Goal: Task Accomplishment & Management: Use online tool/utility

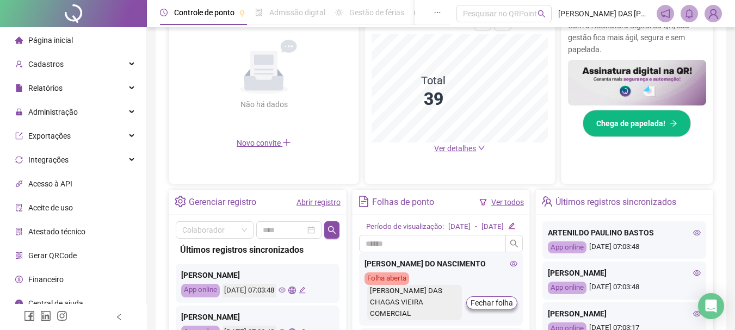
scroll to position [326, 0]
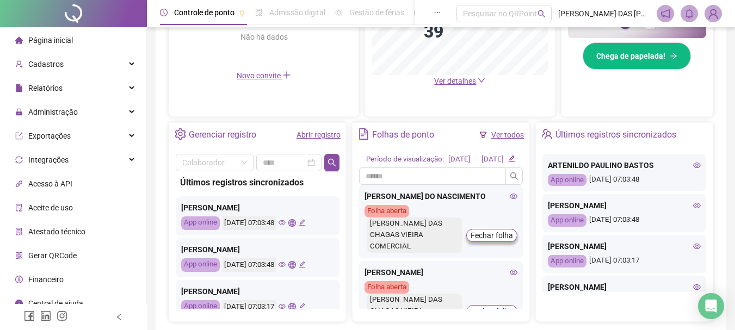
click at [315, 136] on link "Abrir registro" at bounding box center [318, 134] width 44 height 9
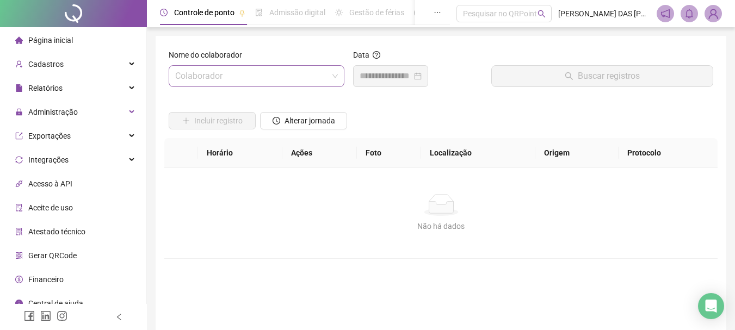
click at [259, 79] on input "search" at bounding box center [251, 76] width 153 height 21
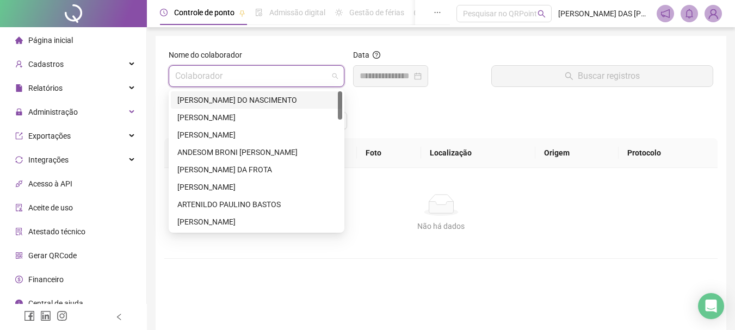
click at [219, 101] on div "[PERSON_NAME] DO NASCIMENTO" at bounding box center [256, 100] width 158 height 12
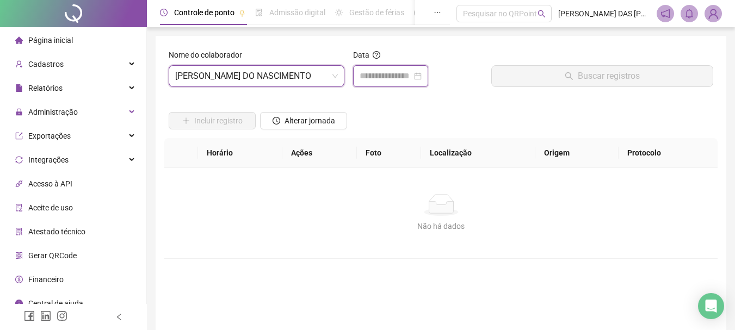
click at [381, 78] on input at bounding box center [385, 76] width 52 height 13
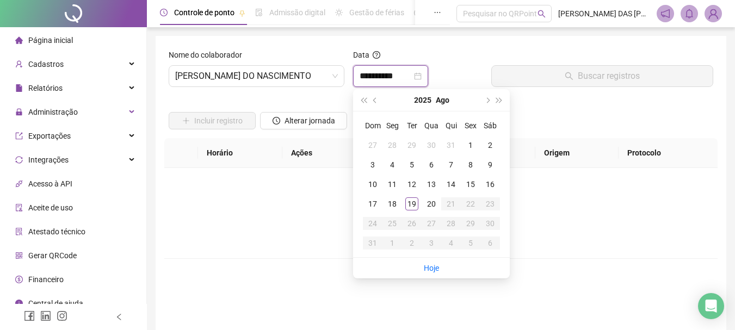
type input "**********"
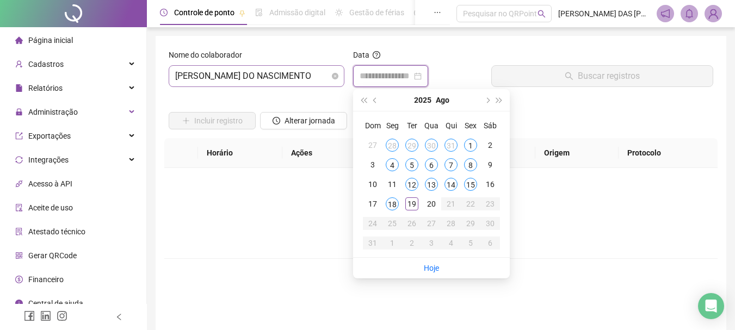
click at [315, 75] on span "[PERSON_NAME] DO NASCIMENTO" at bounding box center [256, 76] width 163 height 21
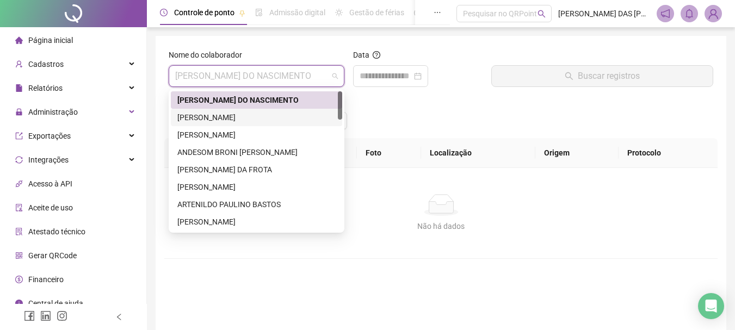
click at [210, 118] on div "[PERSON_NAME]" at bounding box center [256, 117] width 158 height 12
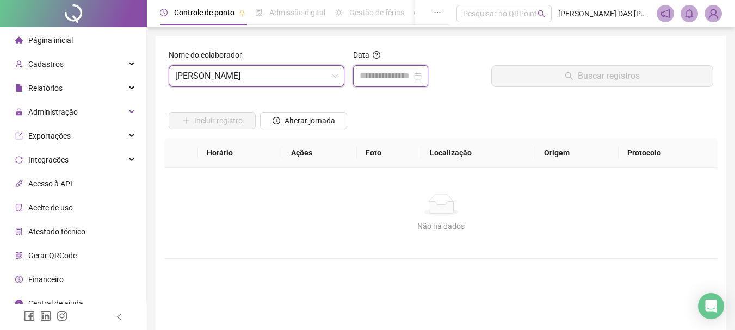
click at [391, 77] on input at bounding box center [385, 76] width 52 height 13
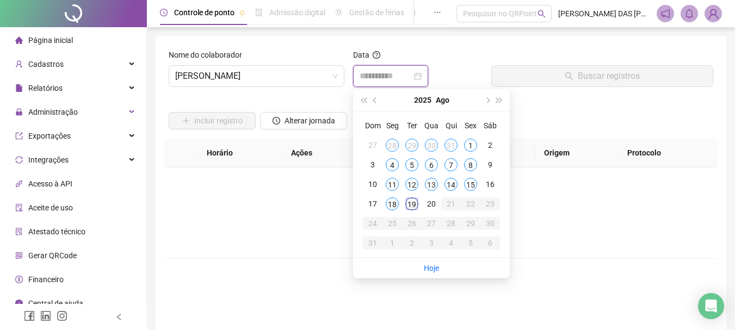
type input "**********"
click at [412, 204] on div "19" at bounding box center [411, 203] width 13 height 13
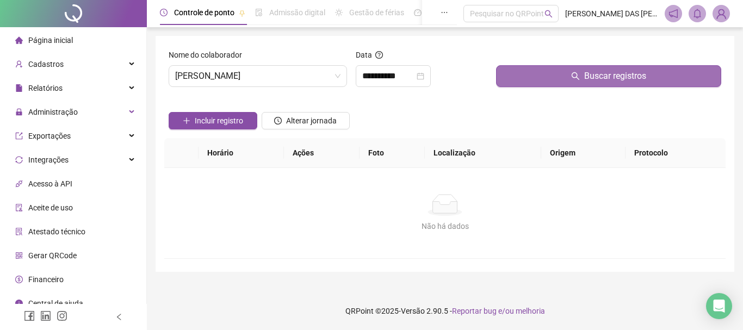
click at [581, 78] on button "Buscar registros" at bounding box center [608, 76] width 225 height 22
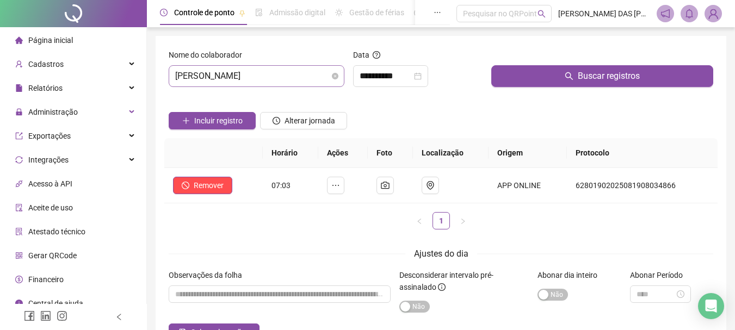
click at [320, 75] on span "[PERSON_NAME]" at bounding box center [256, 76] width 163 height 21
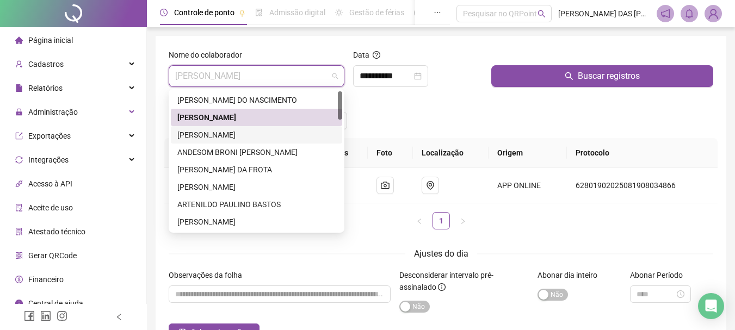
click at [214, 135] on div "[PERSON_NAME]" at bounding box center [256, 135] width 158 height 12
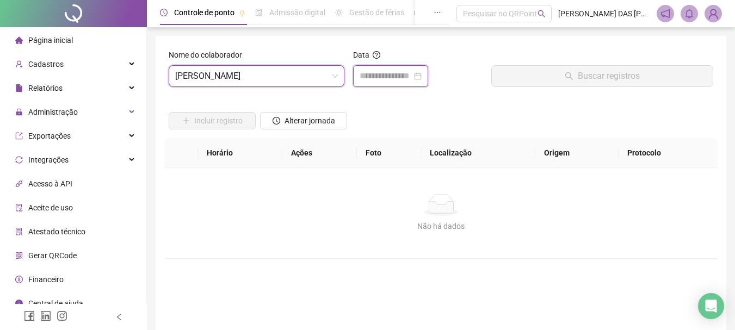
click at [375, 77] on input at bounding box center [385, 76] width 52 height 13
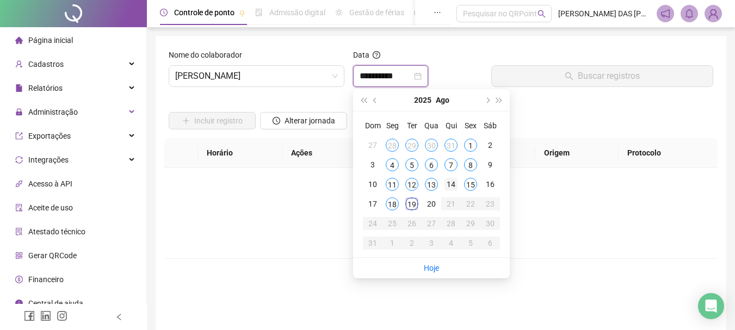
type input "**********"
click at [411, 204] on div "19" at bounding box center [411, 203] width 13 height 13
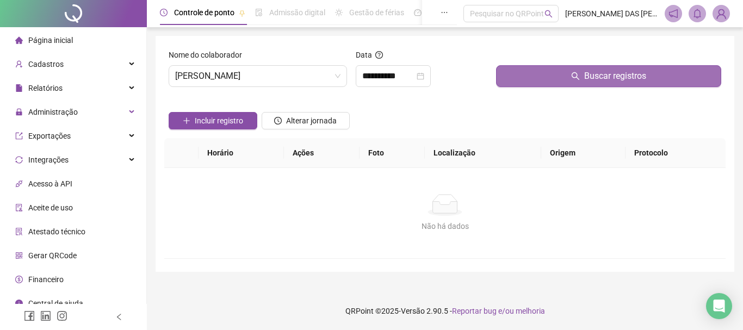
click at [586, 83] on button "Buscar registros" at bounding box center [608, 76] width 225 height 22
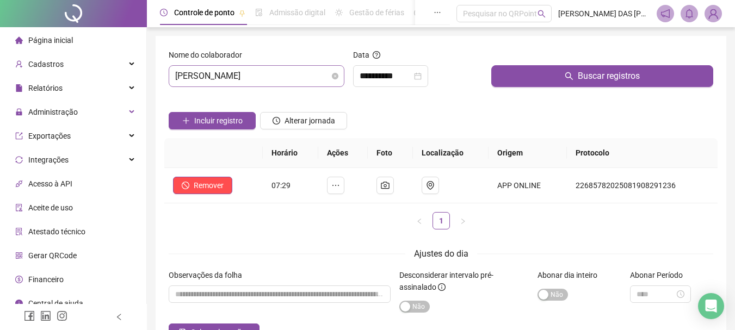
click at [306, 77] on span "[PERSON_NAME]" at bounding box center [256, 76] width 163 height 21
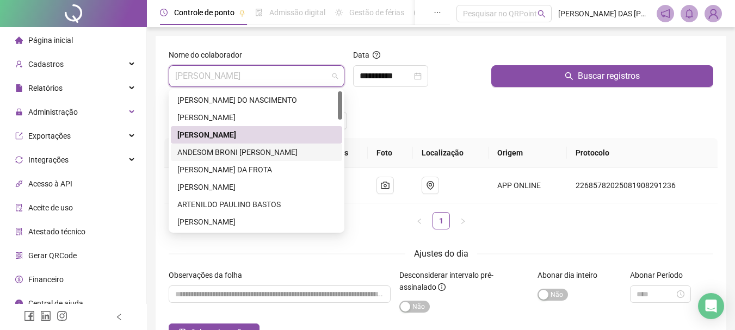
click at [194, 151] on div "ANDESOM BRONI [PERSON_NAME]" at bounding box center [256, 152] width 158 height 12
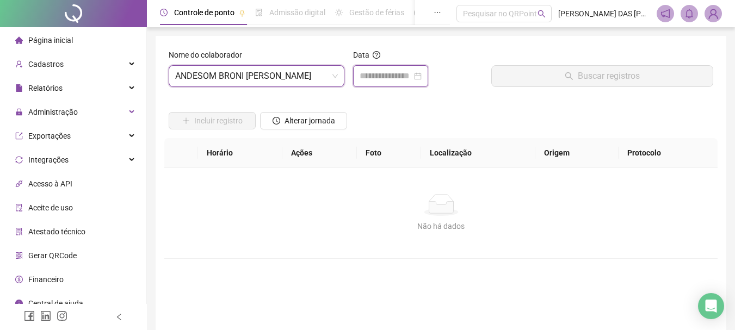
click at [384, 78] on input at bounding box center [385, 76] width 52 height 13
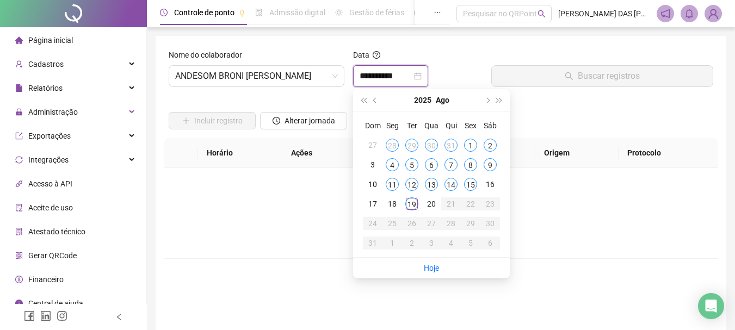
type input "**********"
click at [409, 204] on div "19" at bounding box center [411, 203] width 13 height 13
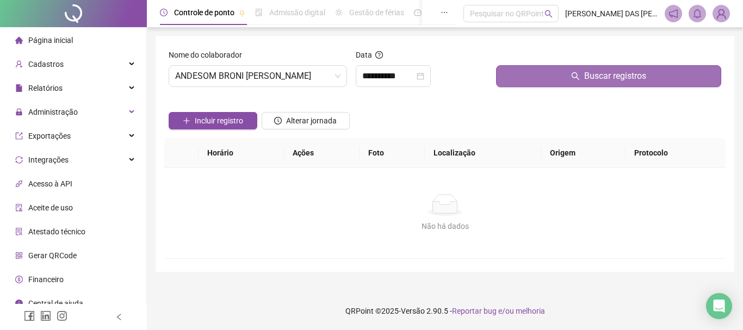
click at [573, 80] on icon "search" at bounding box center [575, 76] width 9 height 9
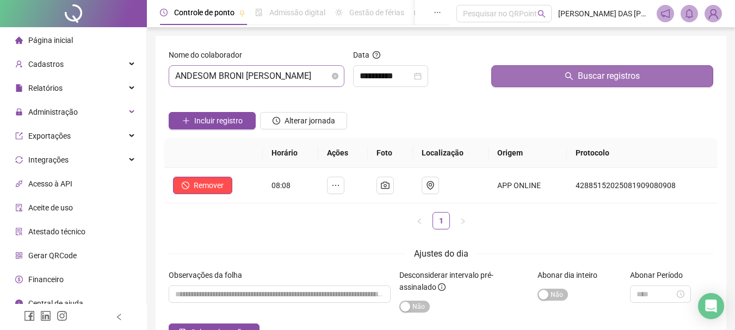
click at [300, 79] on span "ANDESOM BRONI [PERSON_NAME]" at bounding box center [256, 76] width 163 height 21
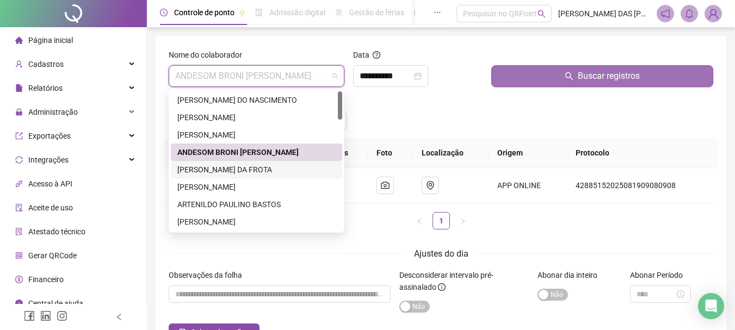
click at [217, 174] on div "[PERSON_NAME] DA FROTA" at bounding box center [256, 170] width 158 height 12
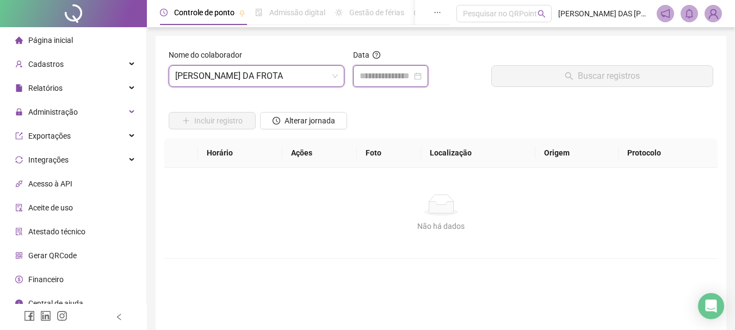
click at [374, 80] on input at bounding box center [385, 76] width 52 height 13
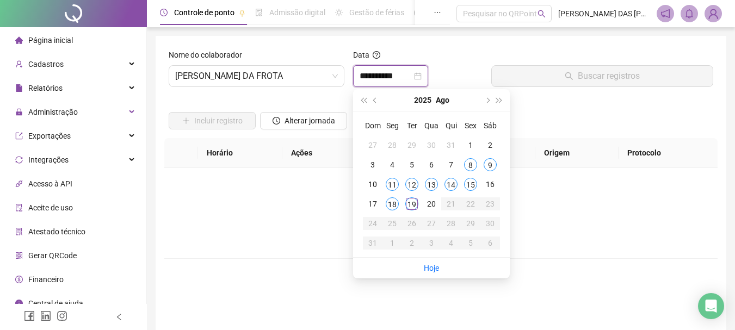
type input "**********"
click at [412, 206] on div "19" at bounding box center [411, 203] width 13 height 13
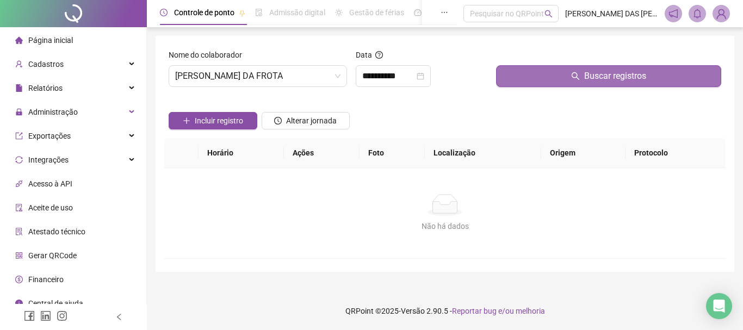
click at [569, 78] on button "Buscar registros" at bounding box center [608, 76] width 225 height 22
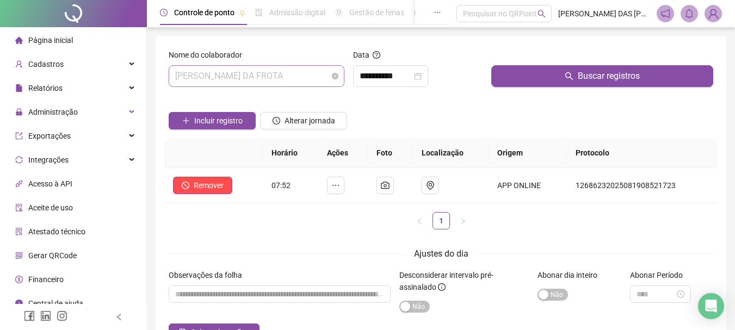
click at [306, 74] on span "[PERSON_NAME] DA FROTA" at bounding box center [256, 76] width 163 height 21
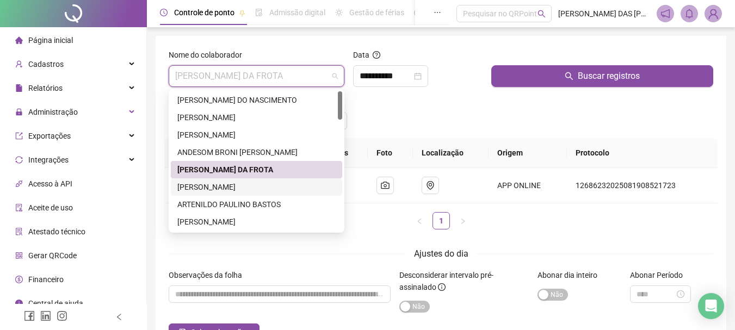
click at [190, 188] on div "[PERSON_NAME]" at bounding box center [256, 187] width 158 height 12
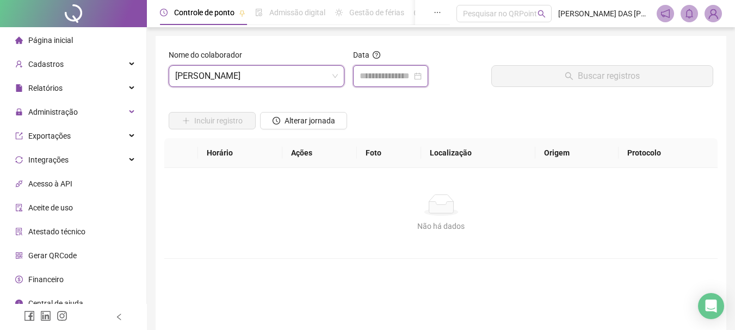
click at [381, 76] on input at bounding box center [385, 76] width 52 height 13
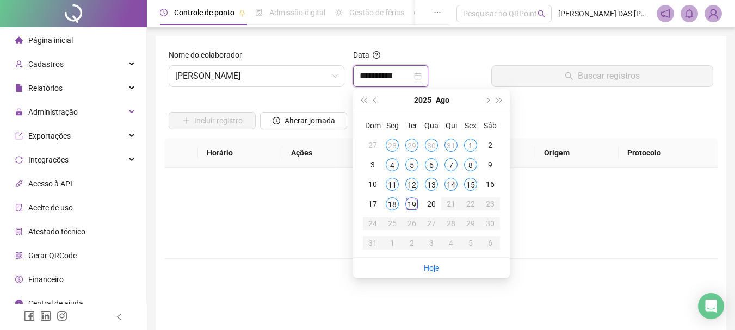
type input "**********"
click at [412, 207] on div "19" at bounding box center [411, 203] width 13 height 13
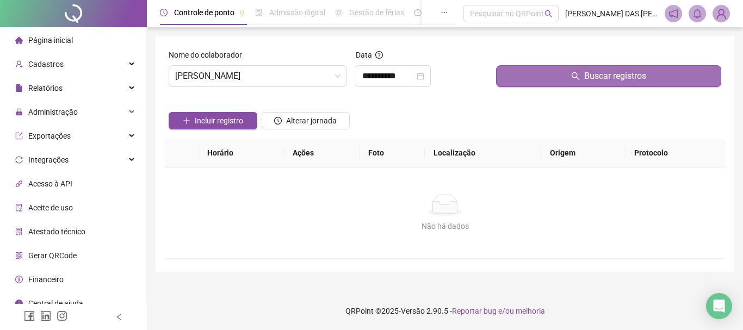
click at [592, 74] on span "Buscar registros" at bounding box center [615, 76] width 62 height 13
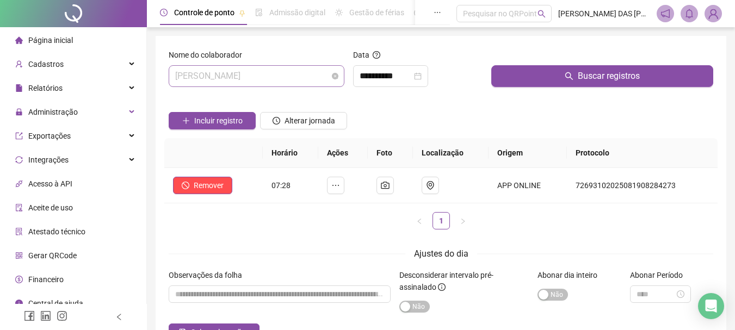
click at [304, 76] on span "[PERSON_NAME]" at bounding box center [256, 76] width 163 height 21
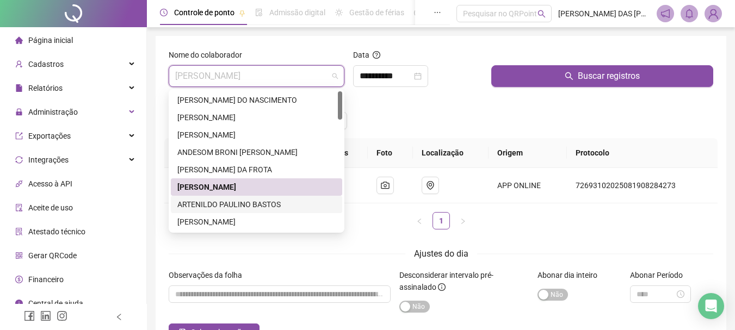
click at [203, 204] on div "ARTENILDO PAULINO BASTOS" at bounding box center [256, 204] width 158 height 12
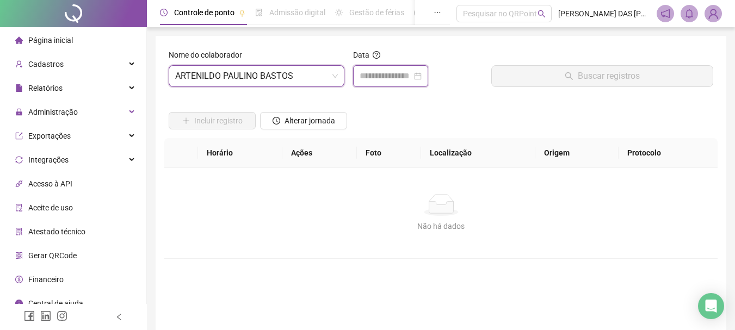
click at [389, 82] on input at bounding box center [385, 76] width 52 height 13
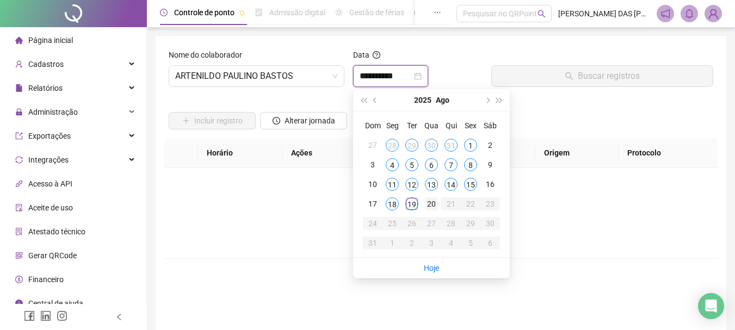
type input "**********"
click at [414, 207] on div "19" at bounding box center [411, 203] width 13 height 13
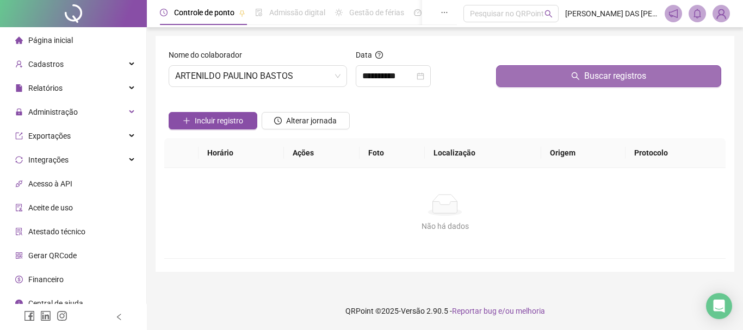
click at [567, 78] on button "Buscar registros" at bounding box center [608, 76] width 225 height 22
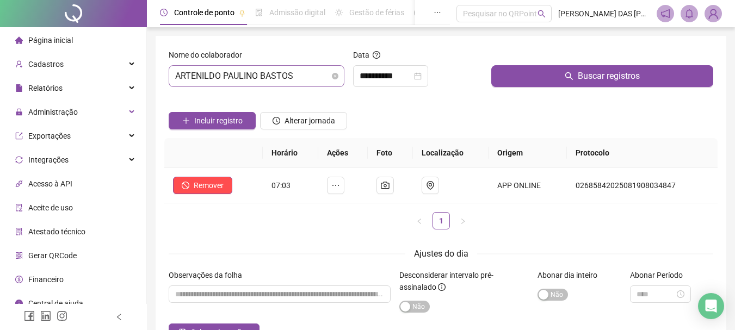
click at [301, 76] on span "ARTENILDO PAULINO BASTOS" at bounding box center [256, 76] width 163 height 21
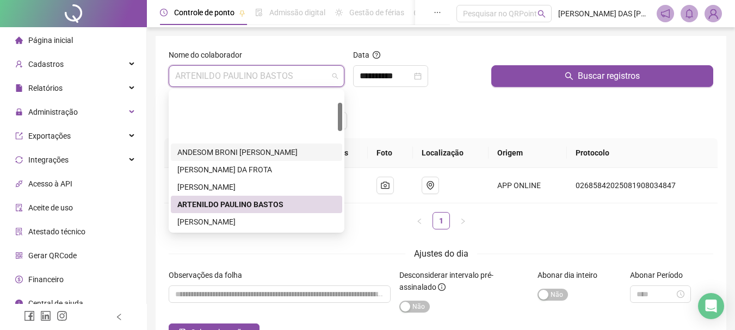
scroll to position [54, 0]
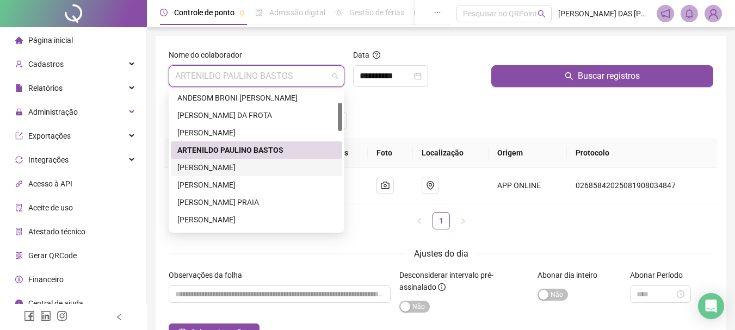
click at [200, 169] on div "[PERSON_NAME]" at bounding box center [256, 167] width 158 height 12
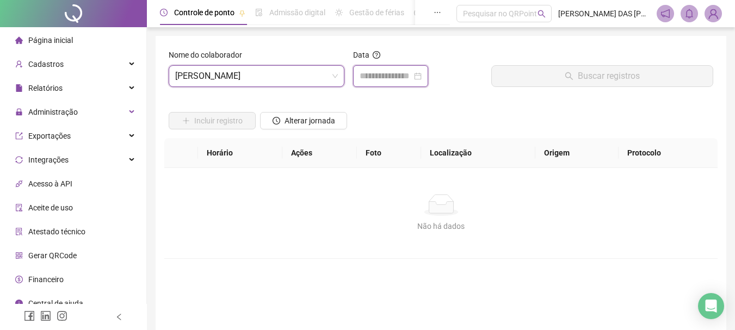
click at [412, 77] on input at bounding box center [385, 76] width 52 height 13
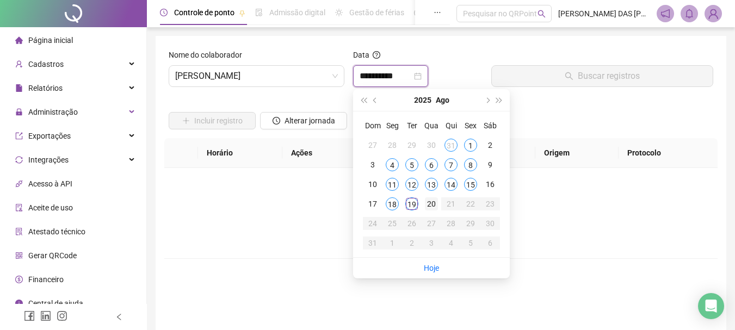
type input "**********"
click at [410, 204] on div "19" at bounding box center [411, 203] width 13 height 13
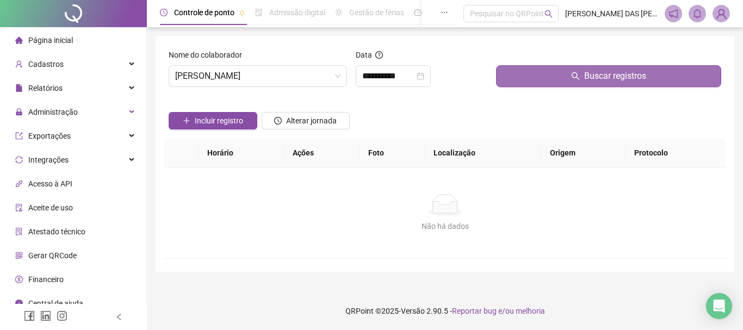
click at [635, 78] on span "Buscar registros" at bounding box center [615, 76] width 62 height 13
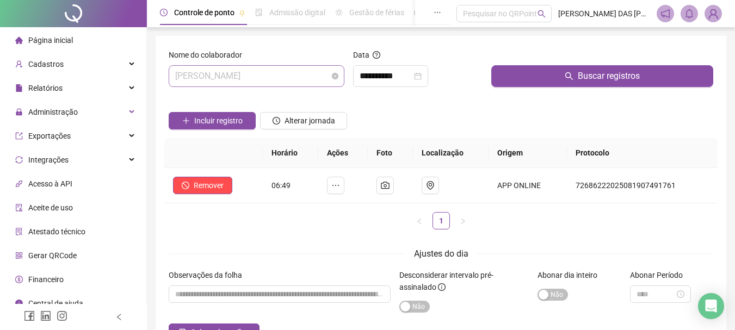
click at [296, 77] on span "[PERSON_NAME]" at bounding box center [256, 76] width 163 height 21
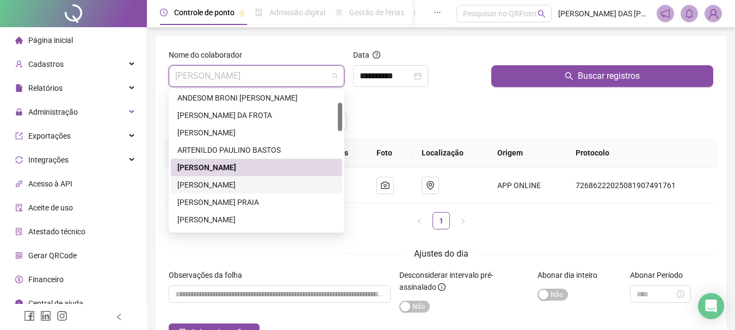
click at [227, 188] on div "[PERSON_NAME]" at bounding box center [256, 185] width 158 height 12
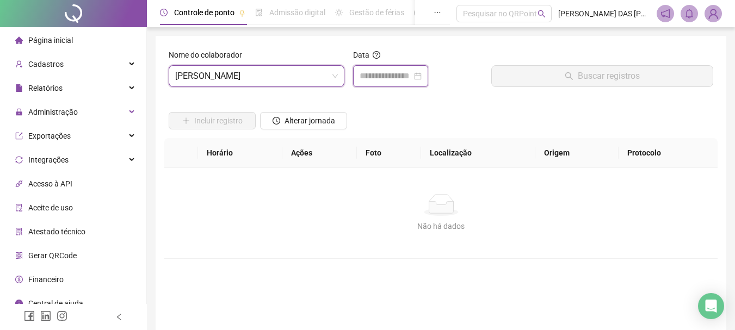
click at [378, 82] on input at bounding box center [385, 76] width 52 height 13
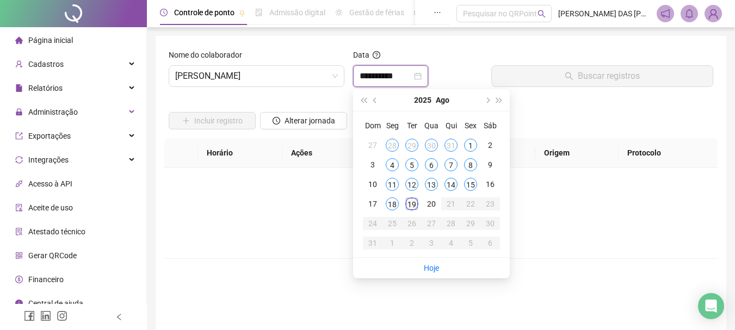
type input "**********"
click at [413, 208] on div "19" at bounding box center [411, 203] width 13 height 13
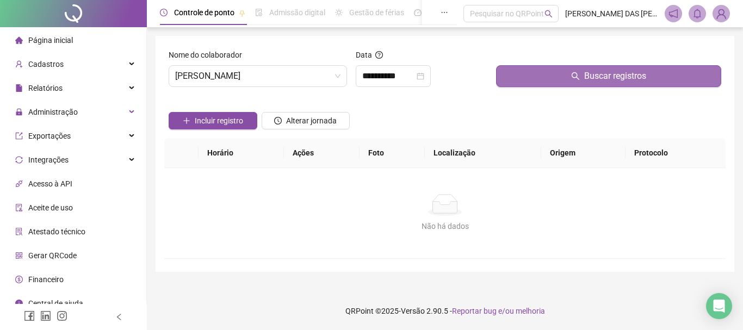
click at [594, 84] on button "Buscar registros" at bounding box center [608, 76] width 225 height 22
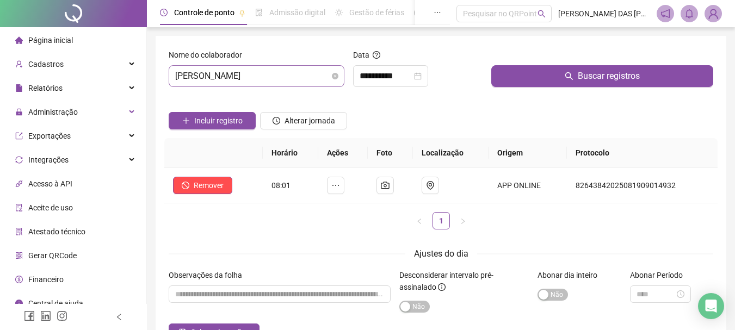
click at [320, 74] on span "[PERSON_NAME]" at bounding box center [256, 76] width 163 height 21
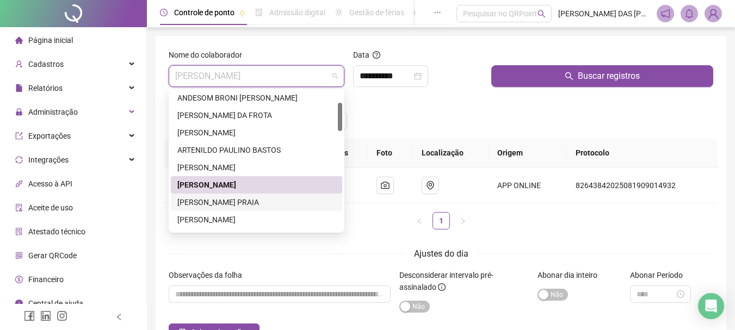
click at [214, 205] on div "[PERSON_NAME] PRAIA" at bounding box center [256, 202] width 158 height 12
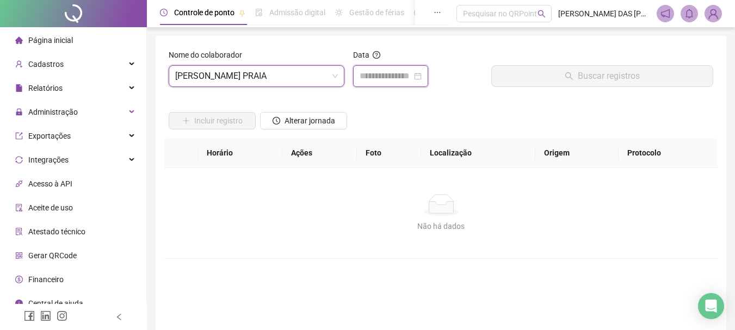
click at [383, 81] on input at bounding box center [385, 76] width 52 height 13
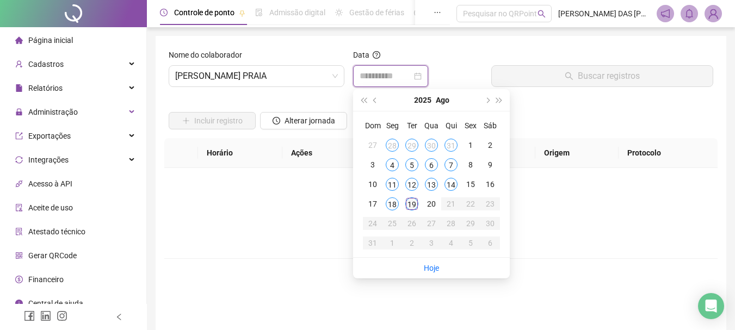
type input "**********"
click at [412, 207] on div "19" at bounding box center [411, 203] width 13 height 13
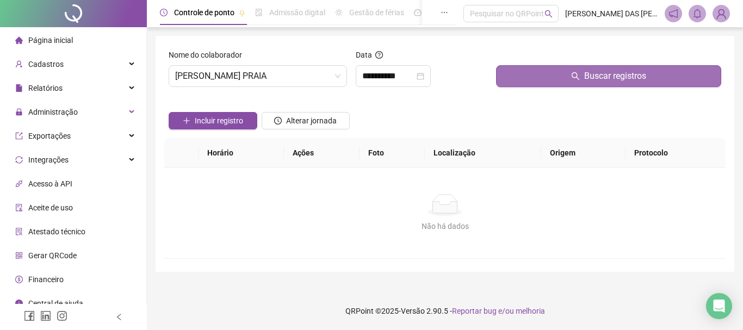
click at [549, 78] on button "Buscar registros" at bounding box center [608, 76] width 225 height 22
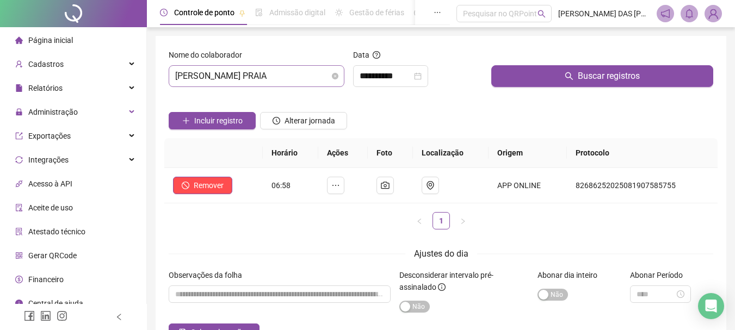
click at [319, 79] on span "[PERSON_NAME] PRAIA" at bounding box center [256, 76] width 163 height 21
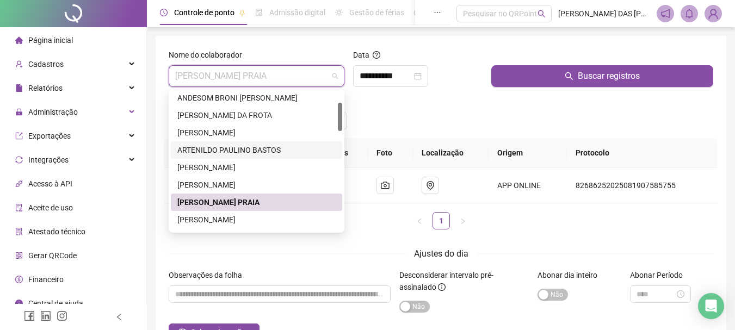
scroll to position [109, 0]
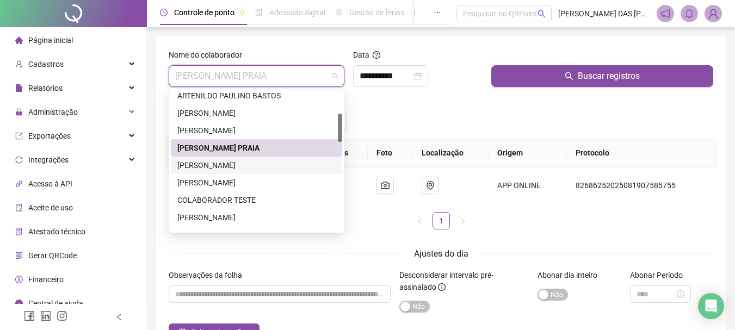
click at [193, 167] on div "[PERSON_NAME]" at bounding box center [256, 165] width 158 height 12
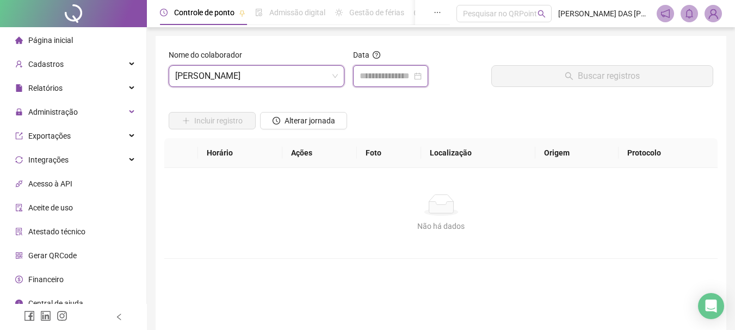
click at [392, 77] on input at bounding box center [385, 76] width 52 height 13
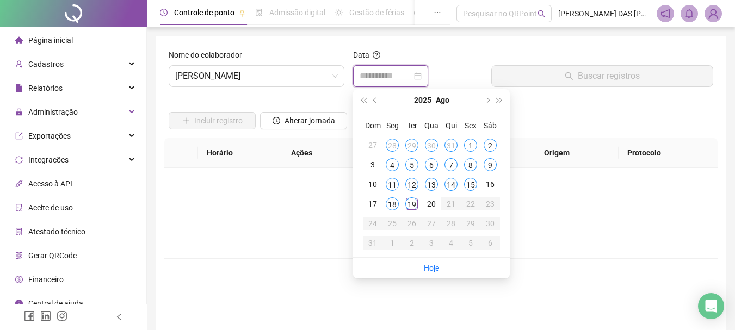
type input "**********"
click at [413, 206] on div "19" at bounding box center [411, 203] width 13 height 13
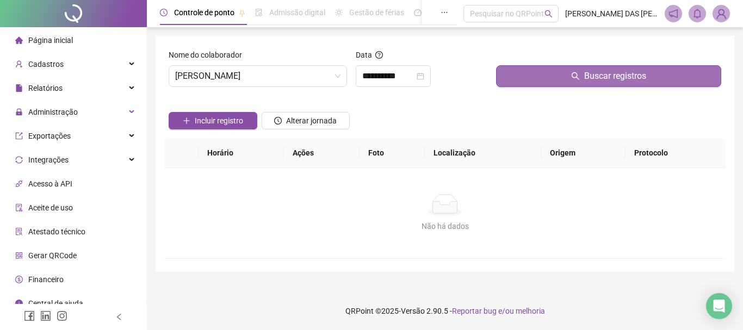
click at [604, 80] on span "Buscar registros" at bounding box center [615, 76] width 62 height 13
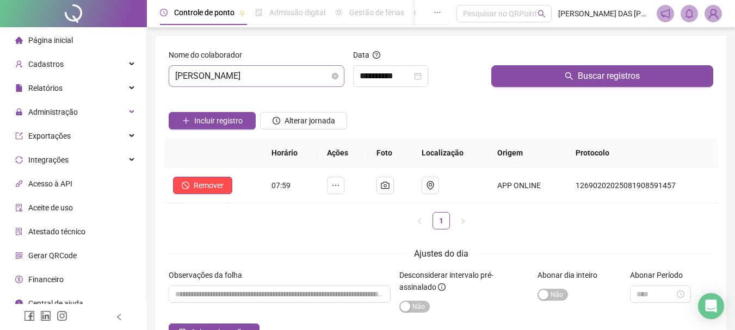
click at [316, 77] on span "[PERSON_NAME]" at bounding box center [256, 76] width 163 height 21
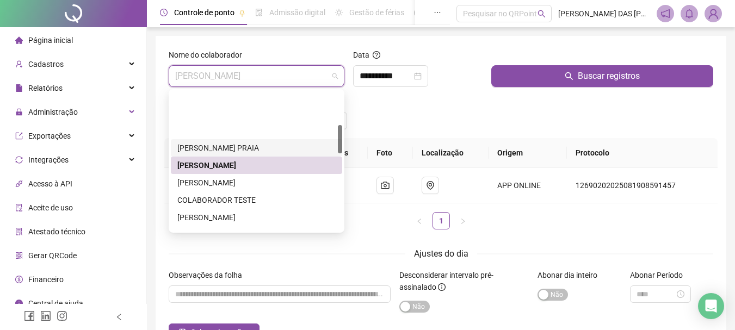
scroll to position [163, 0]
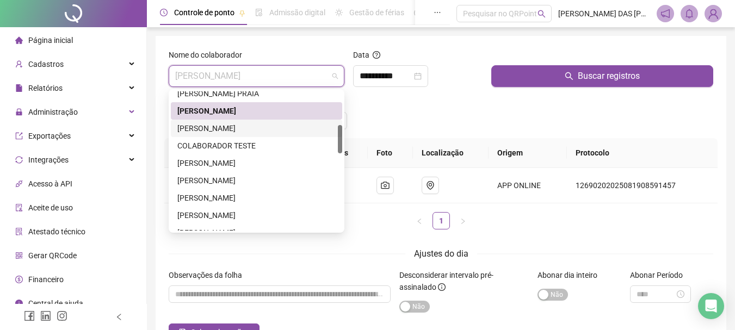
click at [196, 129] on div "[PERSON_NAME]" at bounding box center [256, 128] width 158 height 12
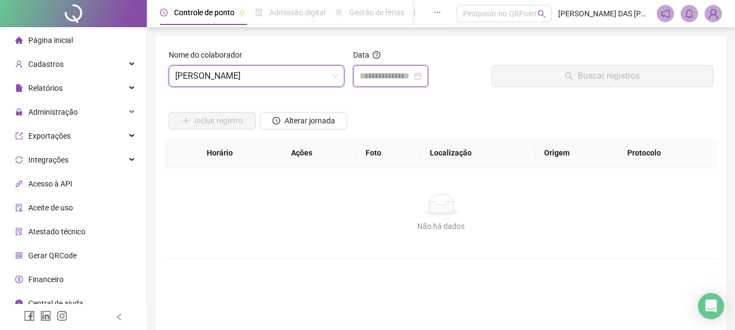
click at [383, 76] on input at bounding box center [385, 76] width 52 height 13
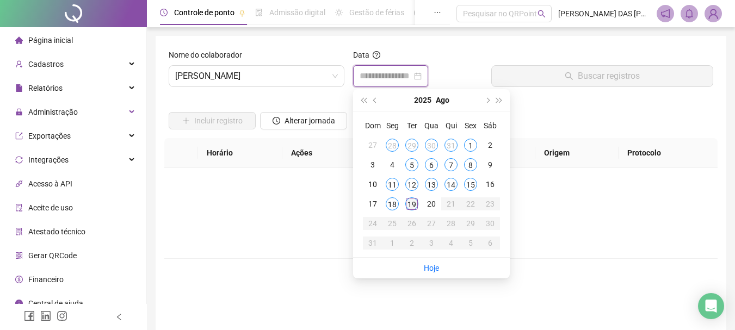
type input "**********"
click at [411, 207] on div "19" at bounding box center [411, 203] width 13 height 13
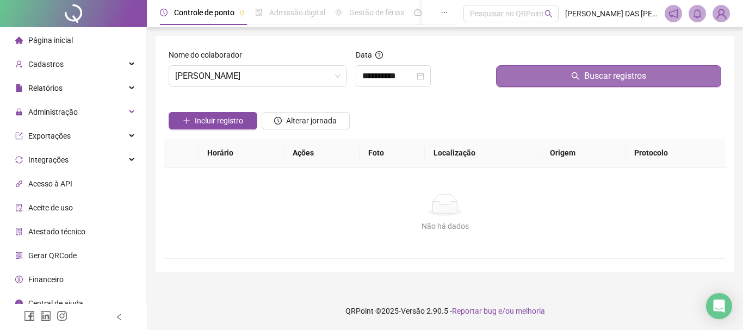
click at [592, 82] on span "Buscar registros" at bounding box center [615, 76] width 62 height 13
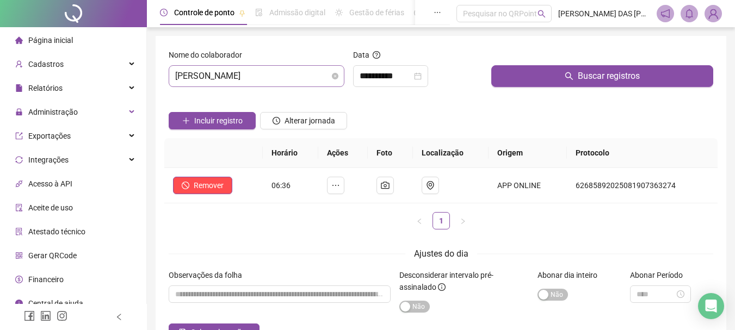
click at [311, 73] on span "[PERSON_NAME]" at bounding box center [256, 76] width 163 height 21
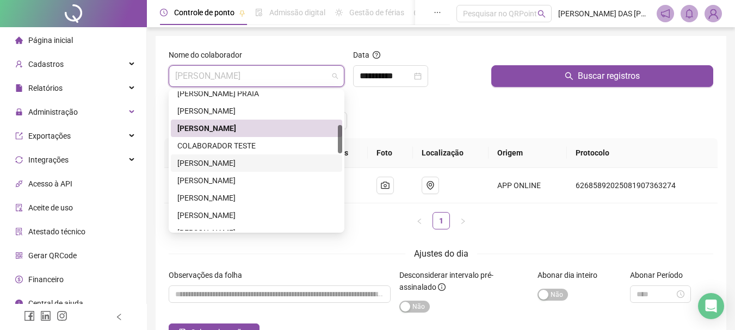
click at [196, 165] on div "[PERSON_NAME]" at bounding box center [256, 163] width 158 height 12
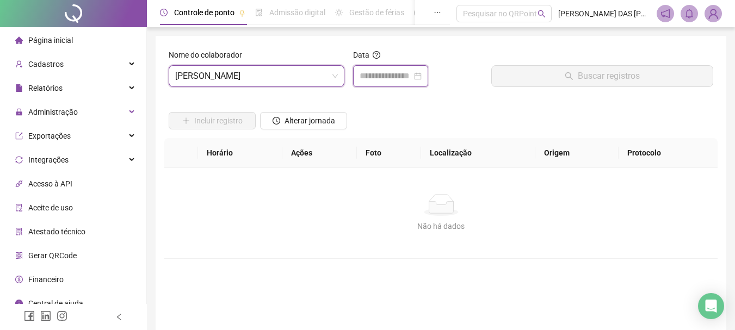
click at [406, 79] on input at bounding box center [385, 76] width 52 height 13
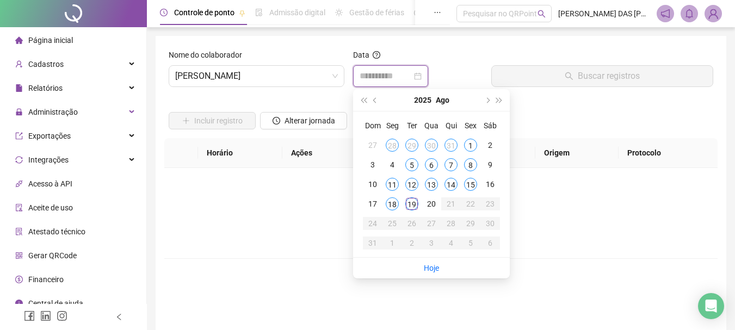
type input "**********"
click at [412, 204] on div "19" at bounding box center [411, 203] width 13 height 13
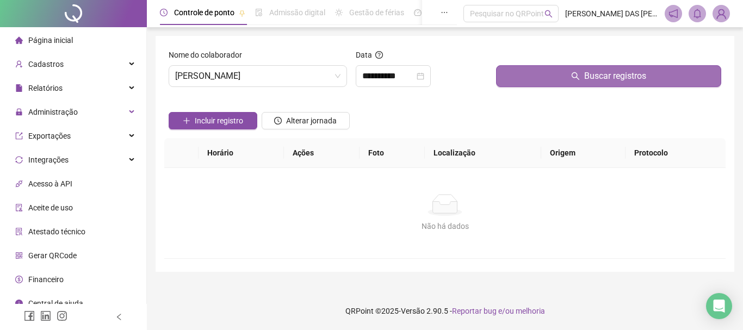
click at [608, 77] on span "Buscar registros" at bounding box center [615, 76] width 62 height 13
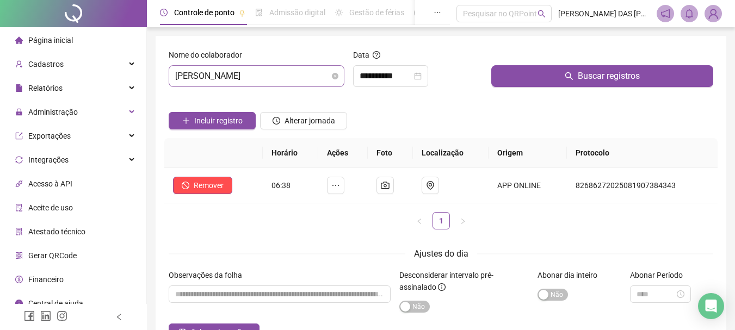
click at [297, 76] on span "[PERSON_NAME]" at bounding box center [256, 76] width 163 height 21
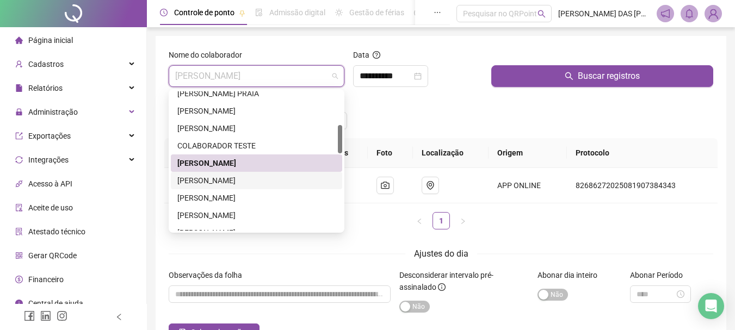
click at [220, 178] on div "[PERSON_NAME]" at bounding box center [256, 181] width 158 height 12
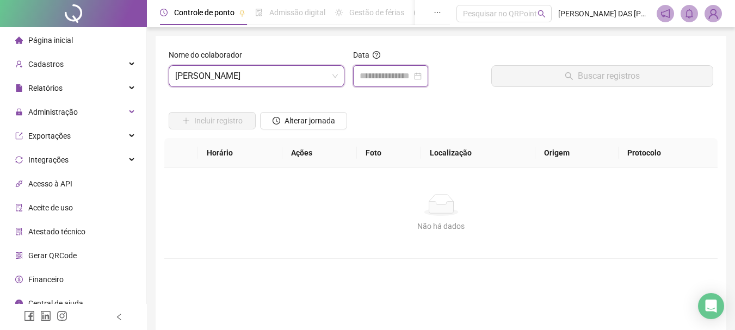
click at [383, 77] on input at bounding box center [385, 76] width 52 height 13
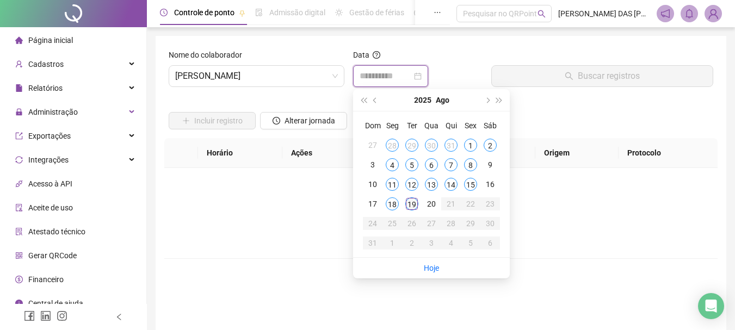
type input "**********"
click at [410, 203] on div "19" at bounding box center [411, 203] width 13 height 13
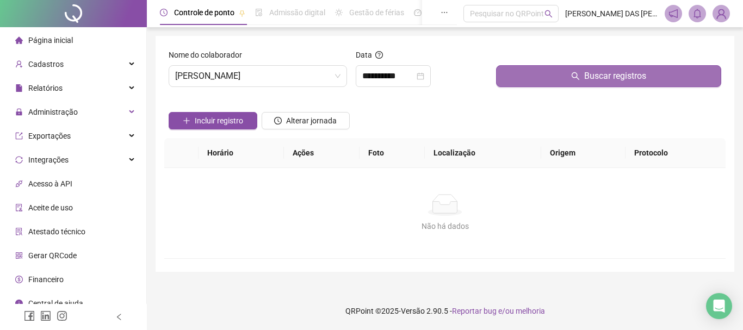
click at [579, 81] on button "Buscar registros" at bounding box center [608, 76] width 225 height 22
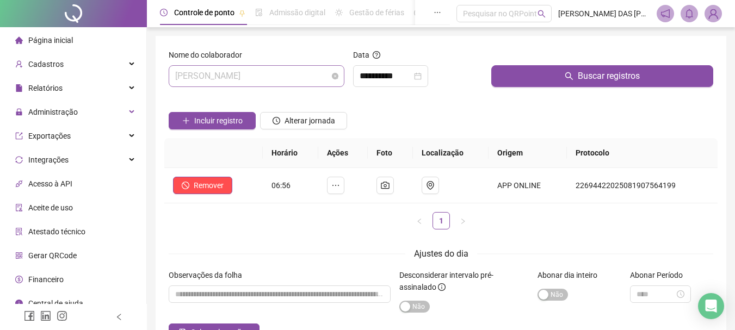
click at [320, 76] on span "[PERSON_NAME]" at bounding box center [256, 76] width 163 height 21
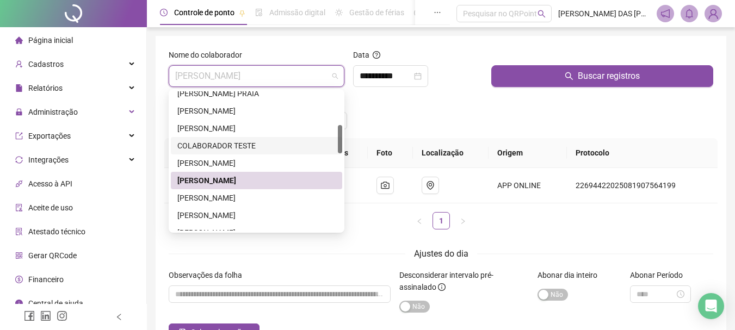
scroll to position [217, 0]
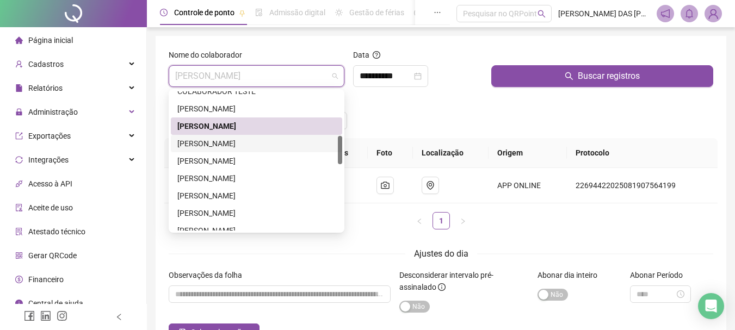
click at [203, 146] on div "[PERSON_NAME]" at bounding box center [256, 144] width 158 height 12
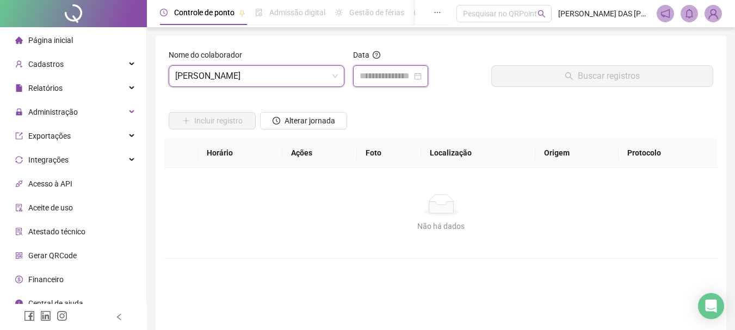
click at [375, 79] on input at bounding box center [385, 76] width 52 height 13
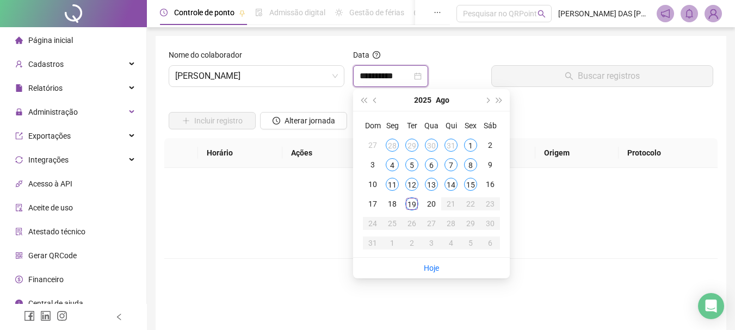
type input "**********"
click at [412, 207] on div "19" at bounding box center [411, 203] width 13 height 13
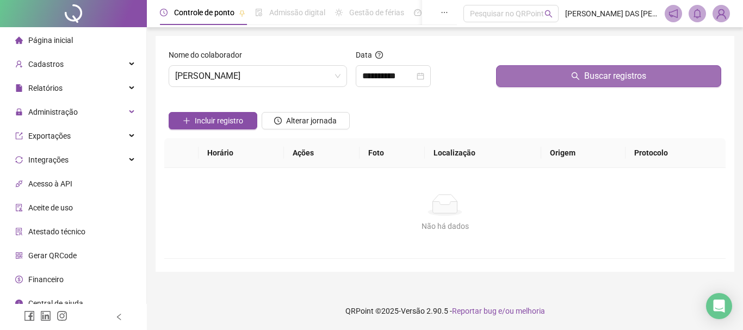
click at [591, 75] on span "Buscar registros" at bounding box center [615, 76] width 62 height 13
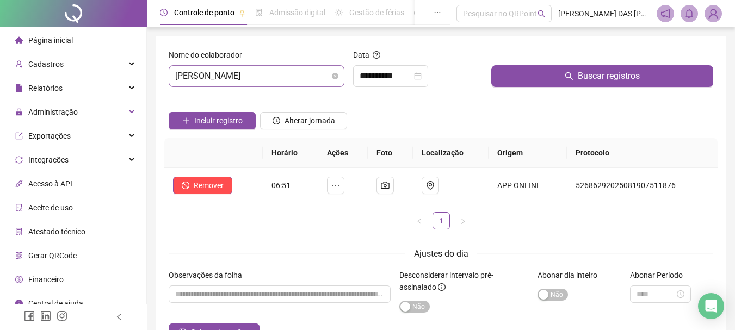
click at [305, 74] on span "[PERSON_NAME]" at bounding box center [256, 76] width 163 height 21
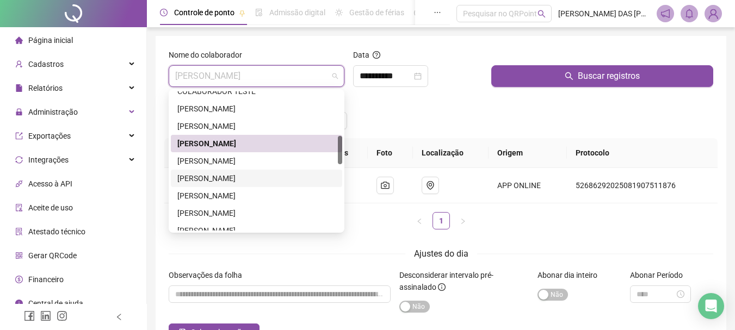
click at [211, 182] on div "[PERSON_NAME]" at bounding box center [256, 178] width 158 height 12
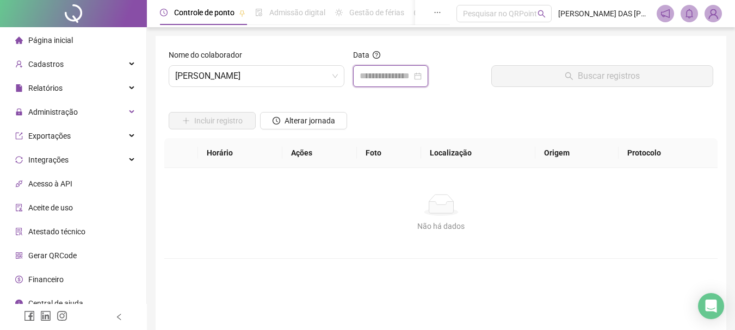
click at [392, 78] on input at bounding box center [385, 76] width 52 height 13
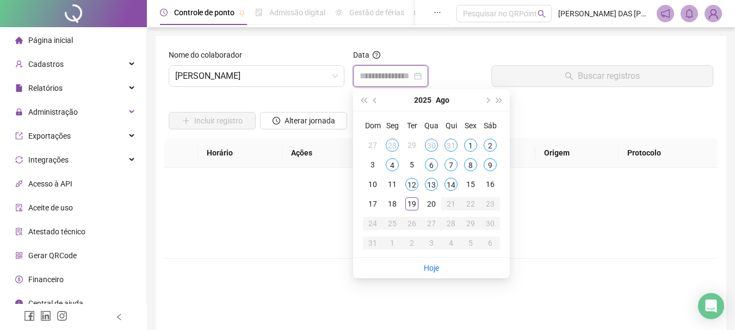
type input "**********"
click at [321, 76] on span "[PERSON_NAME]" at bounding box center [256, 76] width 163 height 21
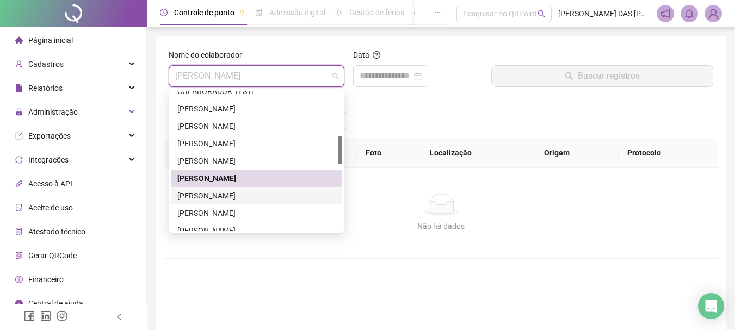
click at [206, 196] on div "[PERSON_NAME]" at bounding box center [256, 196] width 158 height 12
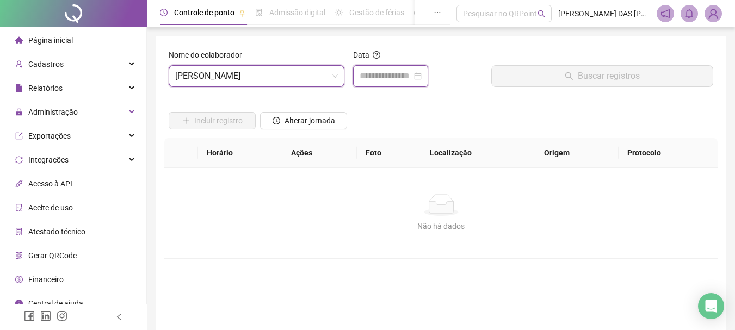
click at [385, 79] on input at bounding box center [385, 76] width 52 height 13
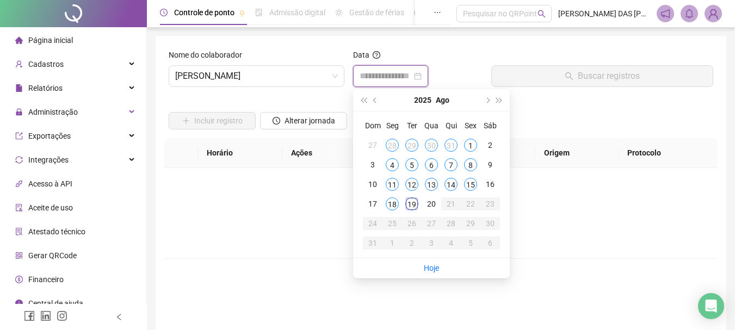
type input "**********"
click at [415, 202] on div "19" at bounding box center [411, 203] width 13 height 13
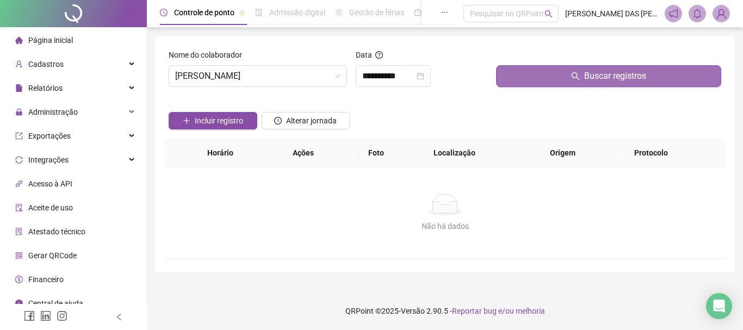
click at [587, 74] on span "Buscar registros" at bounding box center [615, 76] width 62 height 13
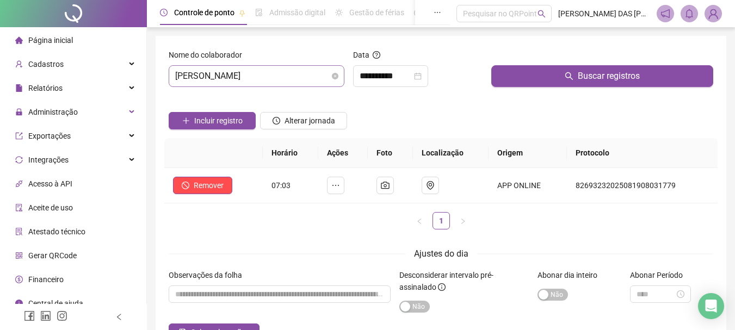
click at [292, 74] on span "[PERSON_NAME]" at bounding box center [256, 76] width 163 height 21
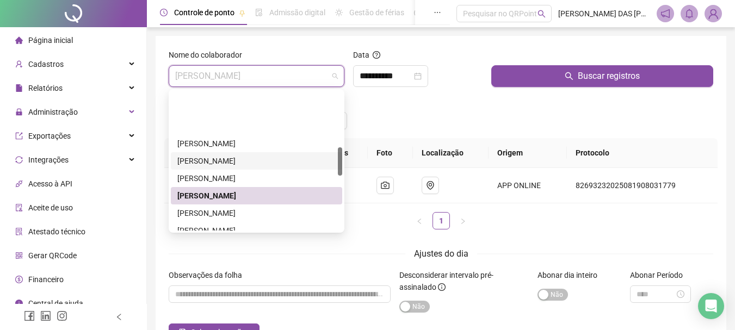
scroll to position [272, 0]
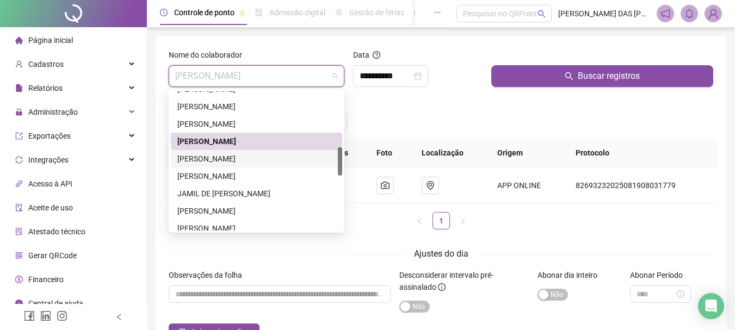
click at [218, 160] on div "[PERSON_NAME]" at bounding box center [256, 159] width 158 height 12
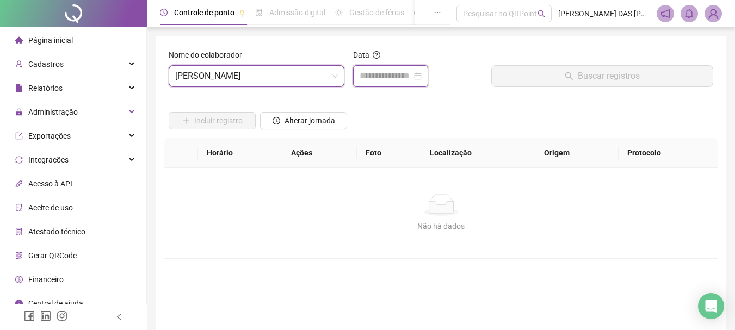
click at [373, 80] on input at bounding box center [385, 76] width 52 height 13
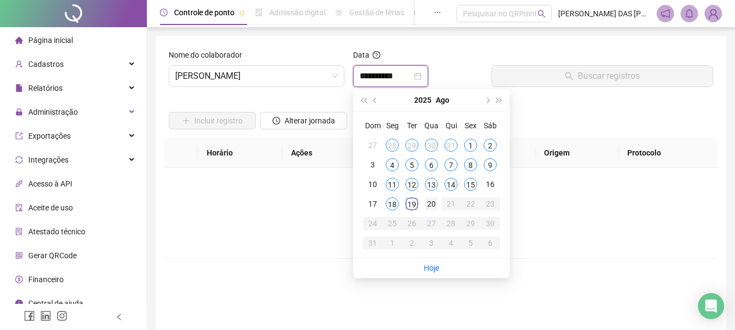
type input "**********"
click at [411, 207] on div "19" at bounding box center [411, 203] width 13 height 13
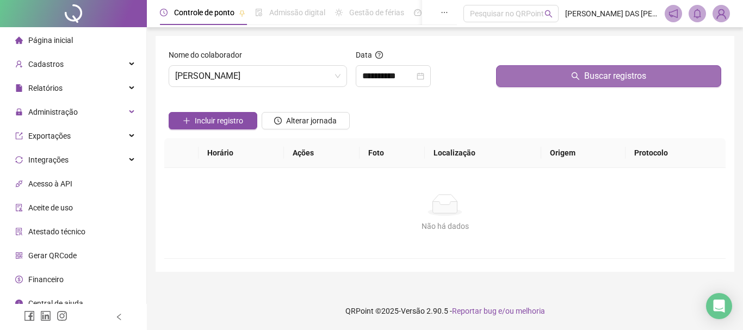
click at [601, 82] on span "Buscar registros" at bounding box center [615, 76] width 62 height 13
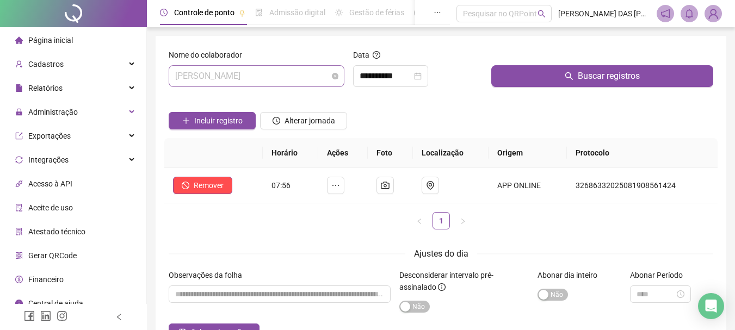
click at [315, 76] on span "[PERSON_NAME]" at bounding box center [256, 76] width 163 height 21
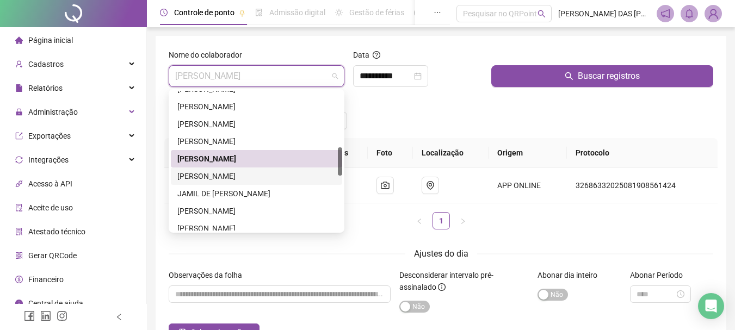
click at [209, 177] on div "[PERSON_NAME]" at bounding box center [256, 176] width 158 height 12
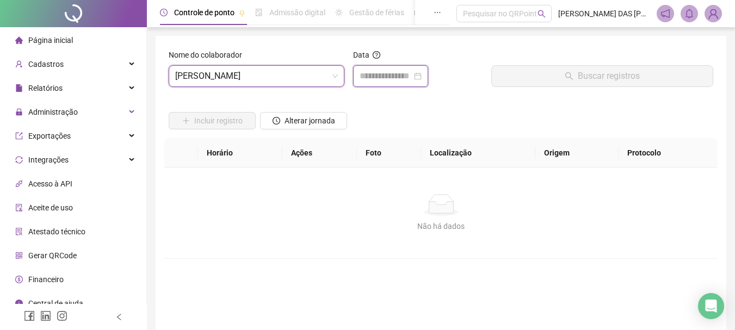
click at [375, 73] on input at bounding box center [385, 76] width 52 height 13
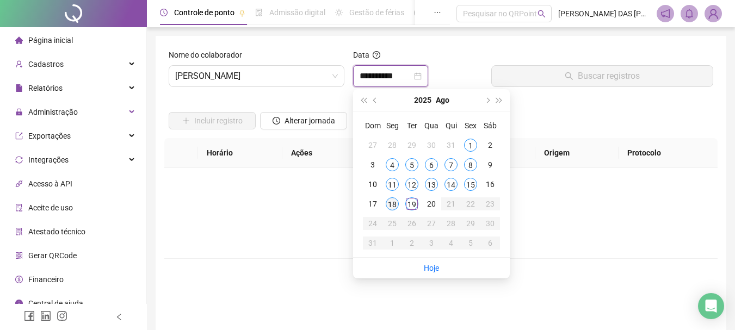
type input "**********"
click at [413, 207] on div "19" at bounding box center [411, 203] width 13 height 13
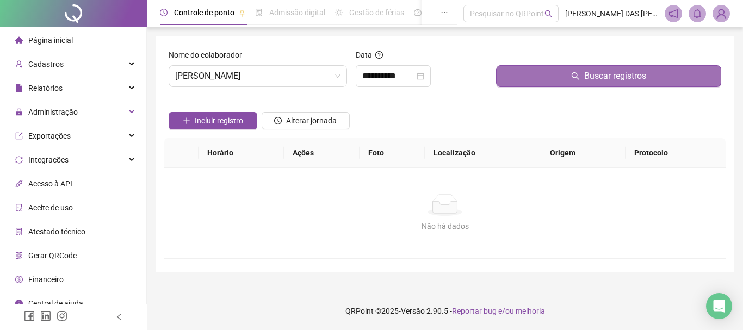
click at [580, 86] on button "Buscar registros" at bounding box center [608, 76] width 225 height 22
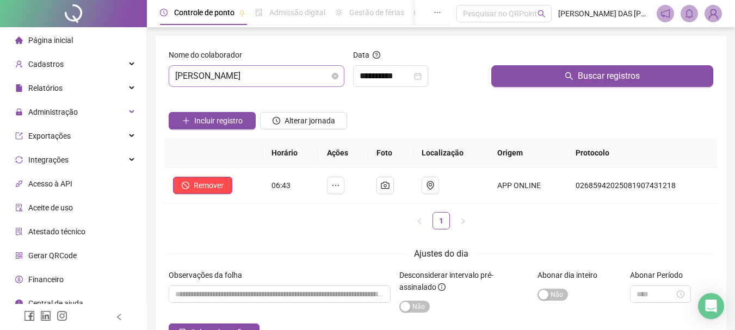
click at [316, 75] on span "[PERSON_NAME]" at bounding box center [256, 76] width 163 height 21
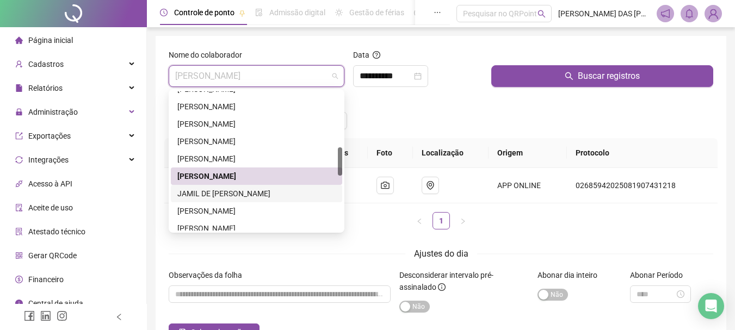
click at [222, 192] on div "JAMIL DE [PERSON_NAME]" at bounding box center [256, 194] width 158 height 12
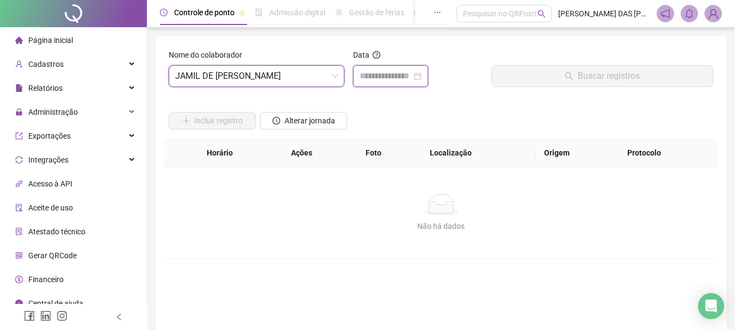
click at [387, 72] on input at bounding box center [385, 76] width 52 height 13
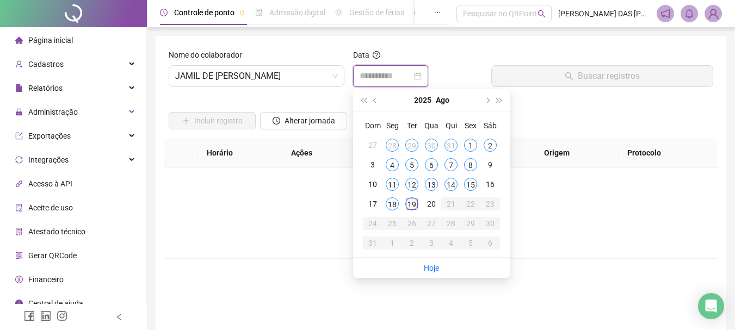
type input "**********"
click at [415, 207] on div "19" at bounding box center [411, 203] width 13 height 13
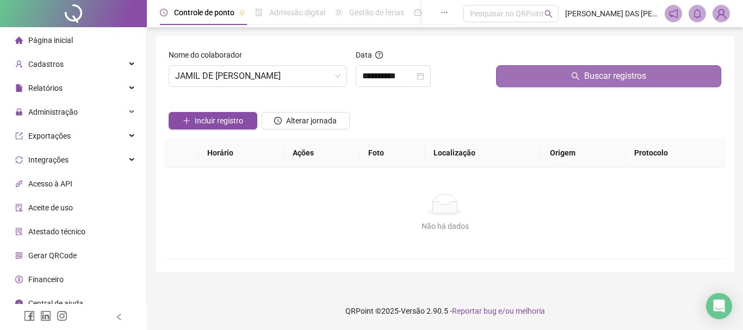
click at [615, 80] on span "Buscar registros" at bounding box center [615, 76] width 62 height 13
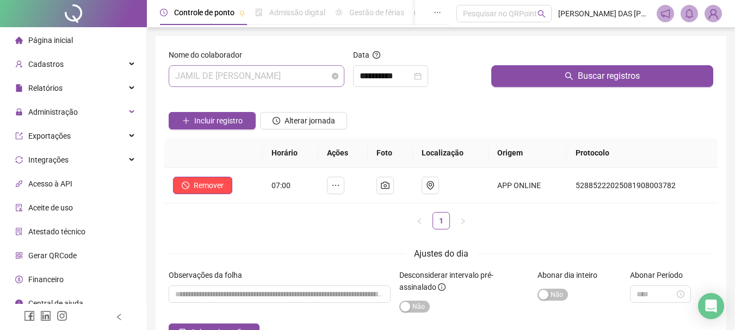
click at [289, 77] on span "JAMIL DE [PERSON_NAME]" at bounding box center [256, 76] width 163 height 21
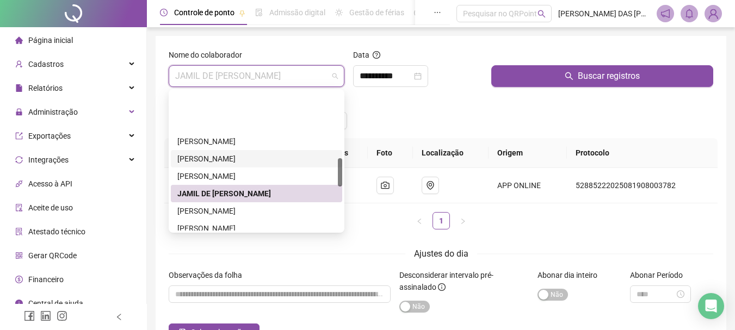
scroll to position [326, 0]
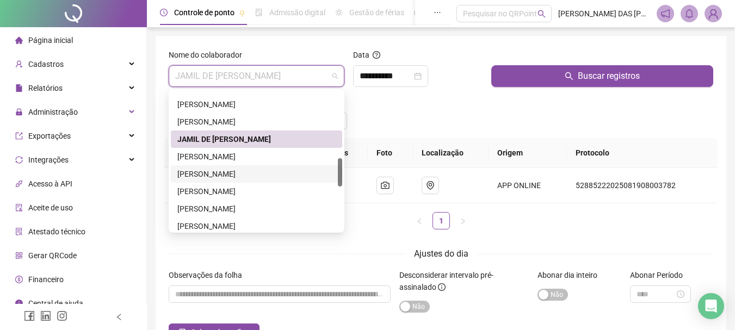
click at [211, 174] on div "[PERSON_NAME]" at bounding box center [256, 174] width 158 height 12
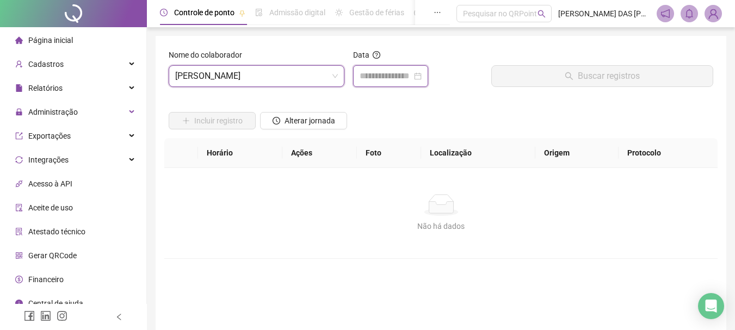
click at [384, 82] on input at bounding box center [385, 76] width 52 height 13
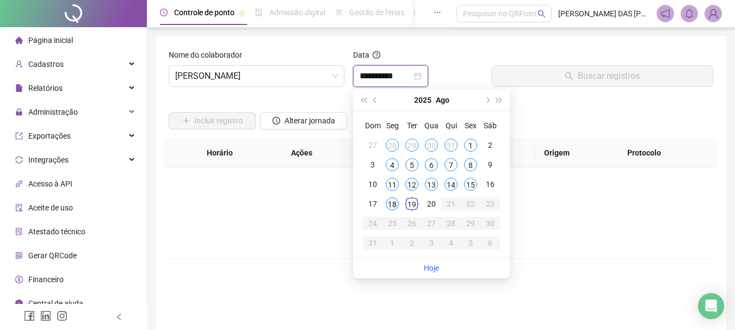
type input "**********"
click at [412, 206] on div "19" at bounding box center [411, 203] width 13 height 13
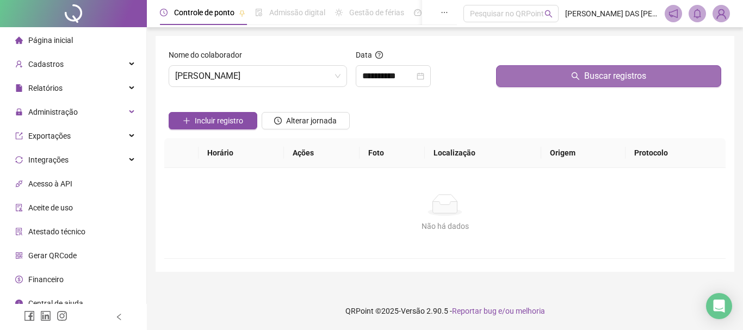
click at [569, 83] on button "Buscar registros" at bounding box center [608, 76] width 225 height 22
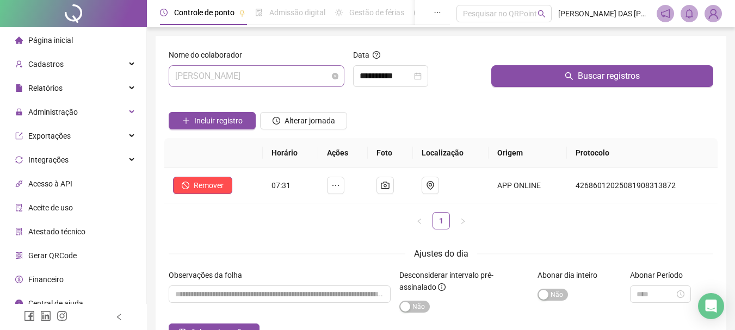
click at [323, 76] on span "[PERSON_NAME]" at bounding box center [256, 76] width 163 height 21
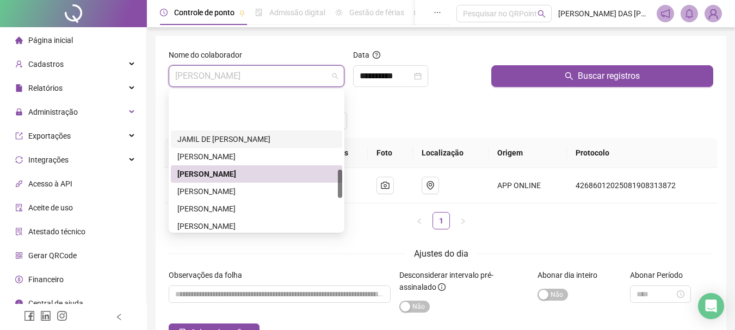
scroll to position [381, 0]
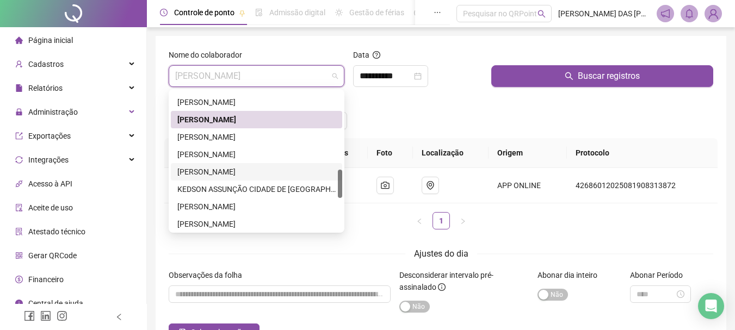
click at [202, 174] on div "[PERSON_NAME]" at bounding box center [256, 172] width 158 height 12
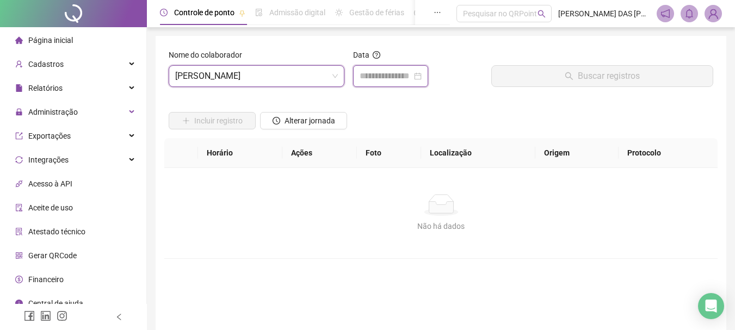
click at [408, 79] on input at bounding box center [385, 76] width 52 height 13
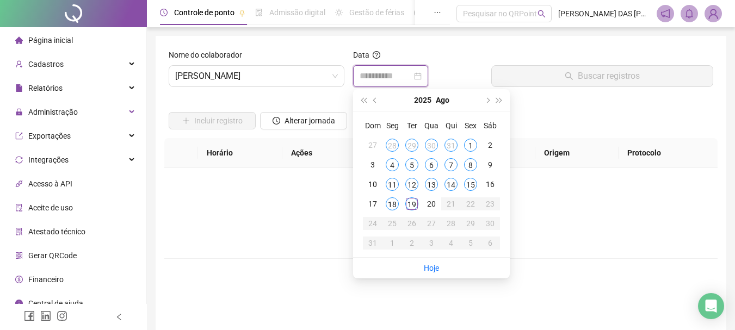
type input "**********"
click at [409, 205] on div "19" at bounding box center [411, 203] width 13 height 13
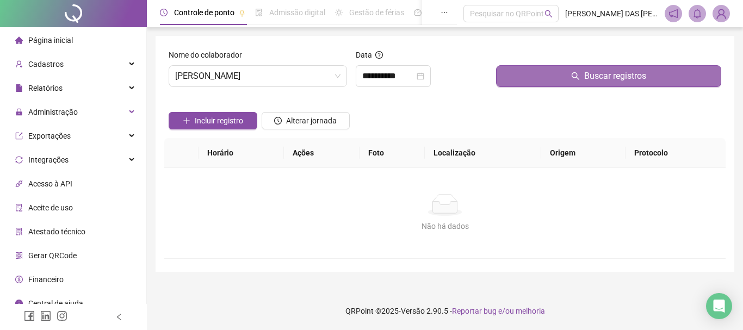
click at [588, 86] on button "Buscar registros" at bounding box center [608, 76] width 225 height 22
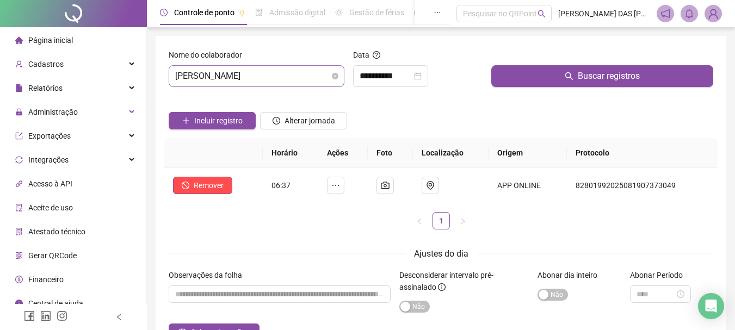
click at [295, 79] on span "[PERSON_NAME]" at bounding box center [256, 76] width 163 height 21
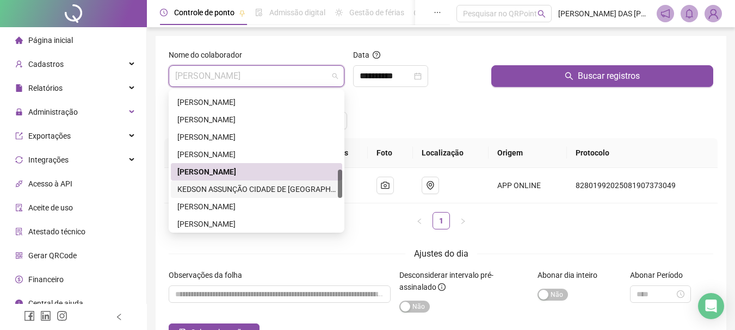
click at [228, 191] on div "KEDSON ASSUNÇÃO CIDADE DE [GEOGRAPHIC_DATA]" at bounding box center [256, 189] width 158 height 12
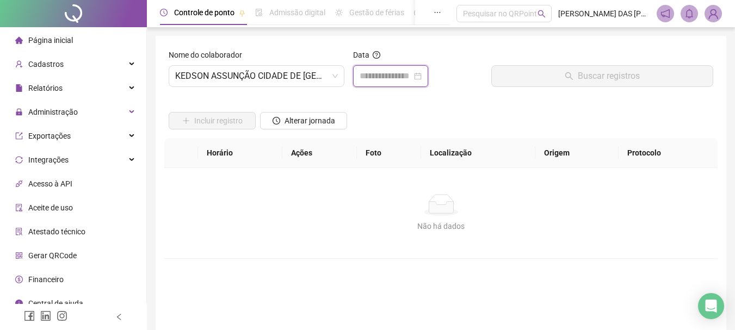
click at [382, 77] on input at bounding box center [385, 76] width 52 height 13
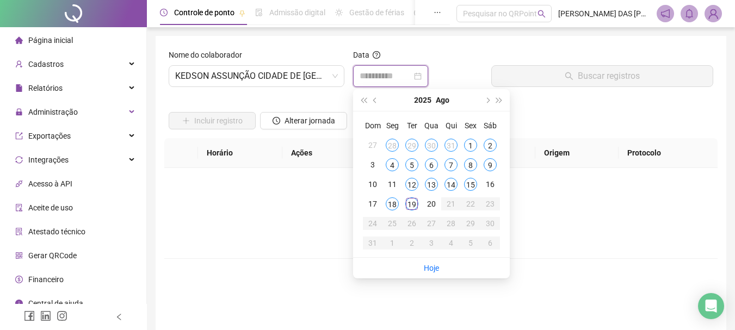
type input "**********"
click at [413, 207] on div "19" at bounding box center [411, 203] width 13 height 13
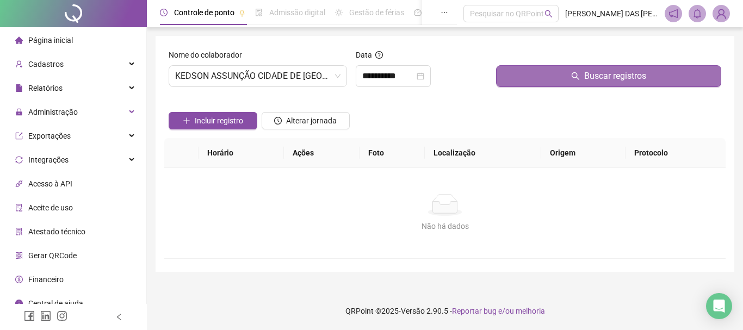
click at [616, 82] on span "Buscar registros" at bounding box center [615, 76] width 62 height 13
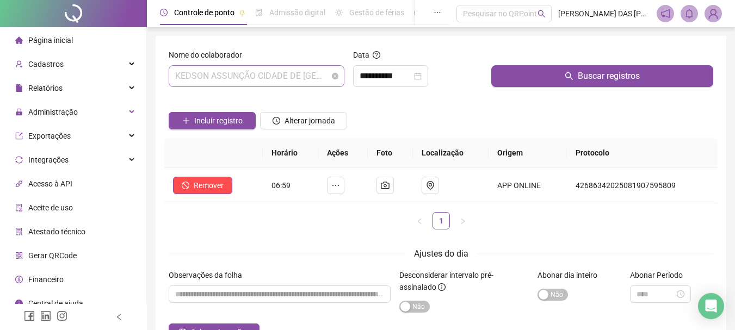
click at [326, 80] on span "KEDSON ASSUNÇÃO CIDADE DE [GEOGRAPHIC_DATA]" at bounding box center [256, 76] width 163 height 21
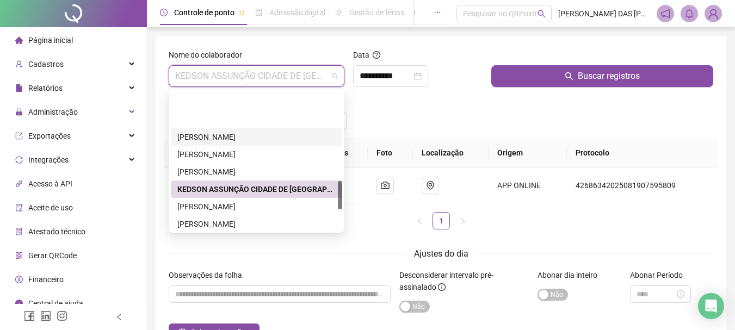
scroll to position [435, 0]
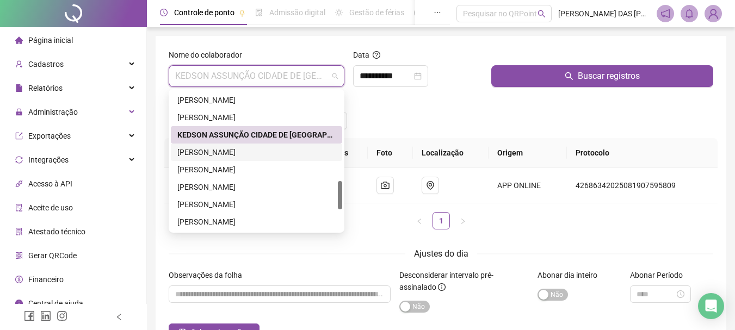
click at [212, 152] on div "[PERSON_NAME]" at bounding box center [256, 152] width 158 height 12
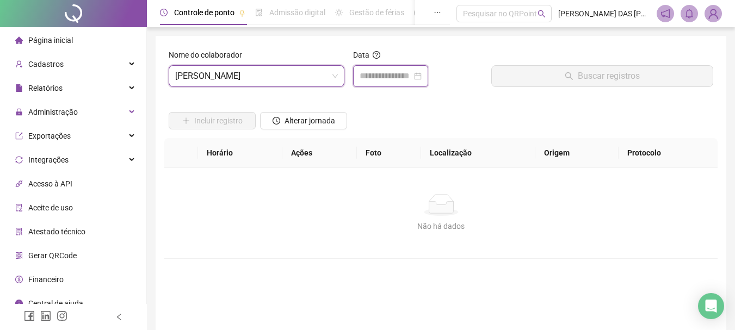
click at [395, 77] on input at bounding box center [385, 76] width 52 height 13
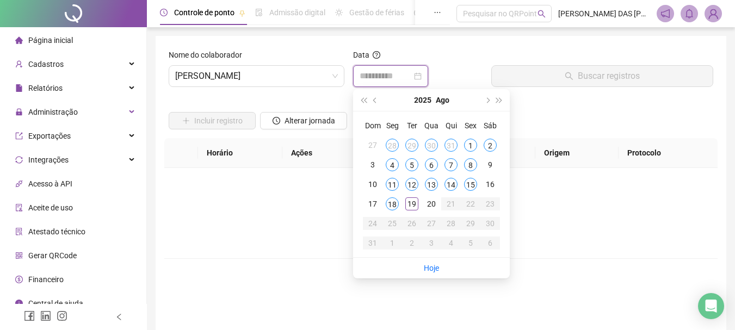
type input "**********"
click at [307, 76] on span "[PERSON_NAME]" at bounding box center [256, 76] width 163 height 21
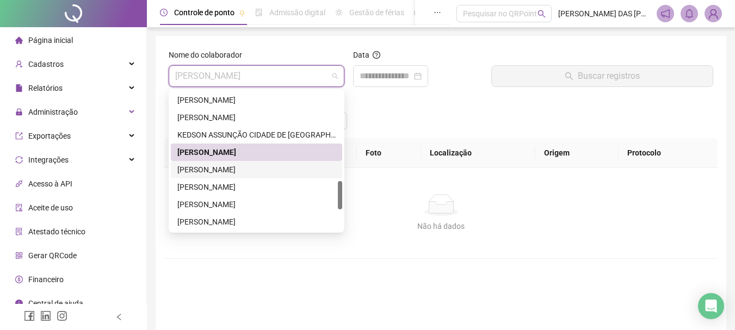
click at [224, 167] on div "[PERSON_NAME]" at bounding box center [256, 170] width 158 height 12
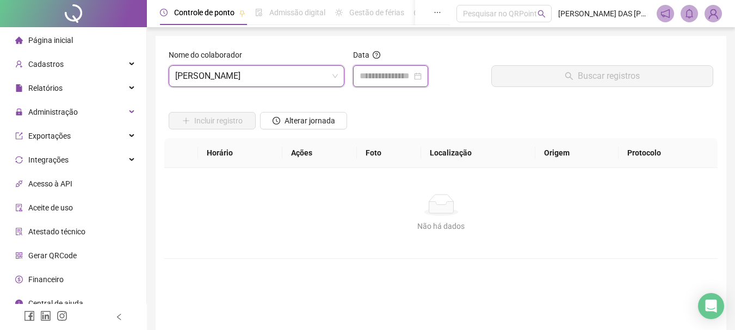
click at [387, 77] on input at bounding box center [385, 76] width 52 height 13
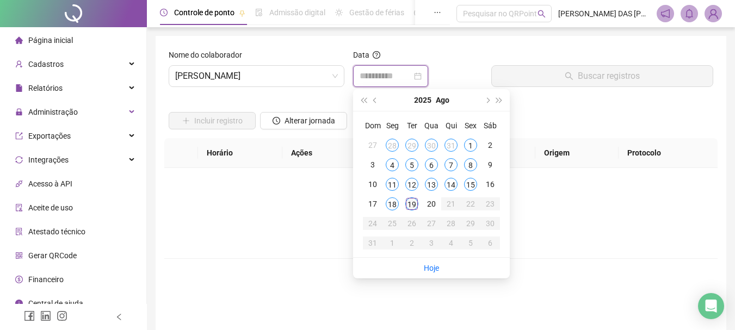
type input "**********"
click at [410, 208] on div "19" at bounding box center [411, 203] width 13 height 13
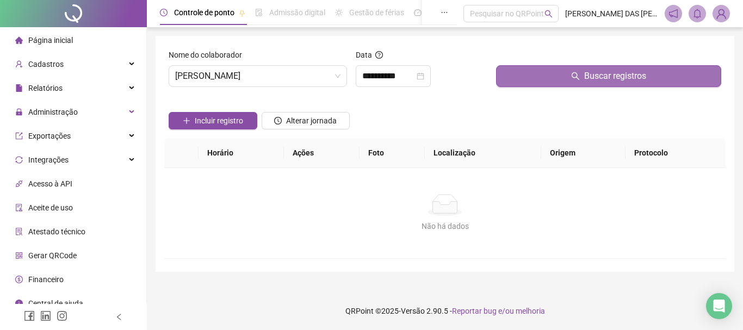
click at [590, 74] on span "Buscar registros" at bounding box center [615, 76] width 62 height 13
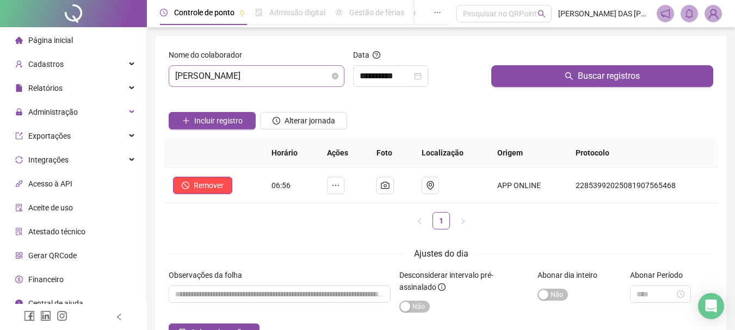
click at [314, 78] on span "[PERSON_NAME]" at bounding box center [256, 76] width 163 height 21
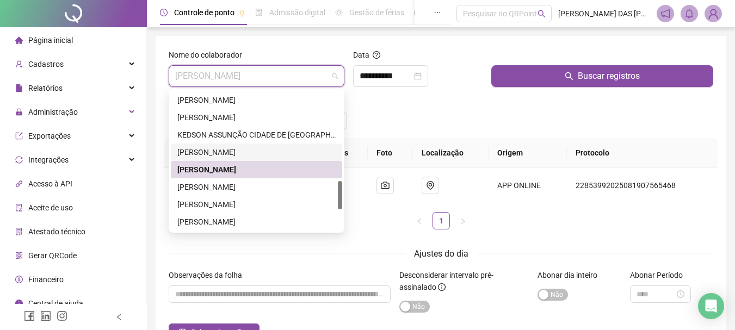
scroll to position [489, 0]
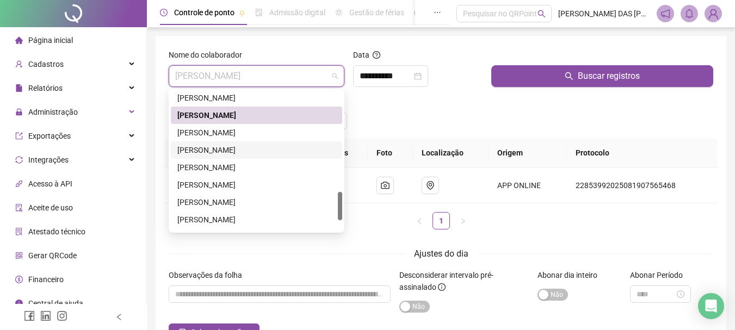
click at [191, 153] on div "[PERSON_NAME]" at bounding box center [256, 150] width 158 height 12
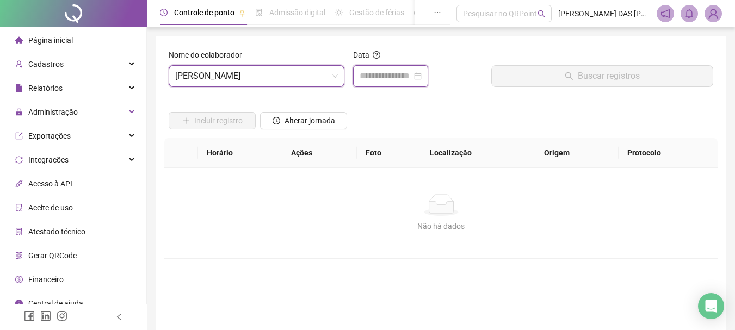
click at [408, 79] on input at bounding box center [385, 76] width 52 height 13
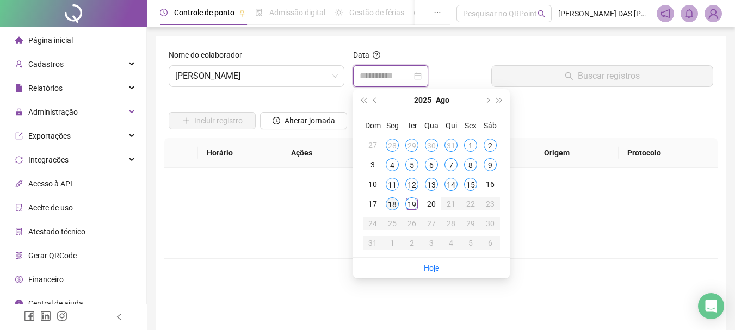
type input "**********"
click at [412, 207] on div "19" at bounding box center [411, 203] width 13 height 13
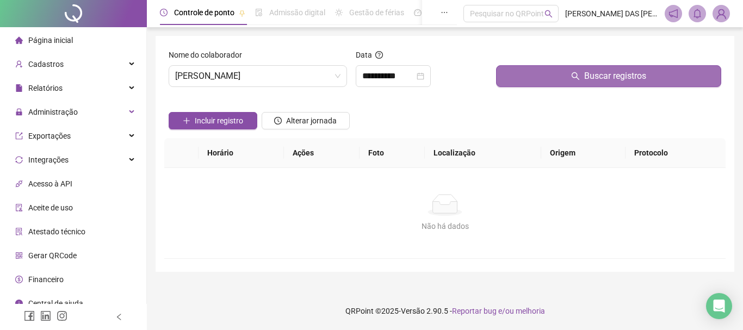
click at [599, 81] on span "Buscar registros" at bounding box center [615, 76] width 62 height 13
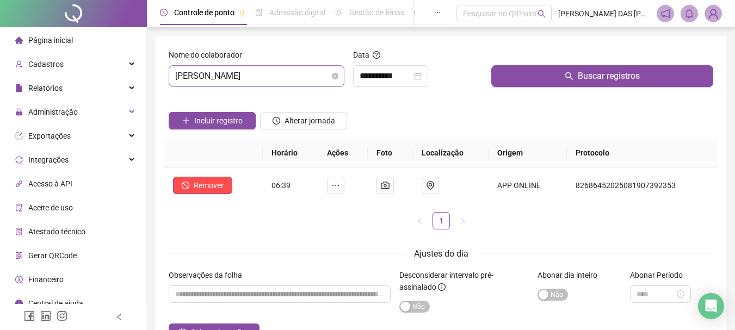
click at [304, 78] on span "[PERSON_NAME]" at bounding box center [256, 76] width 163 height 21
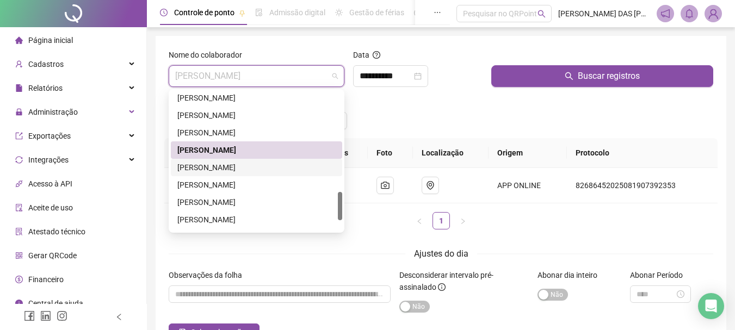
drag, startPoint x: 214, startPoint y: 172, endPoint x: 241, endPoint y: 129, distance: 50.8
click at [214, 171] on div "[PERSON_NAME]" at bounding box center [256, 167] width 158 height 12
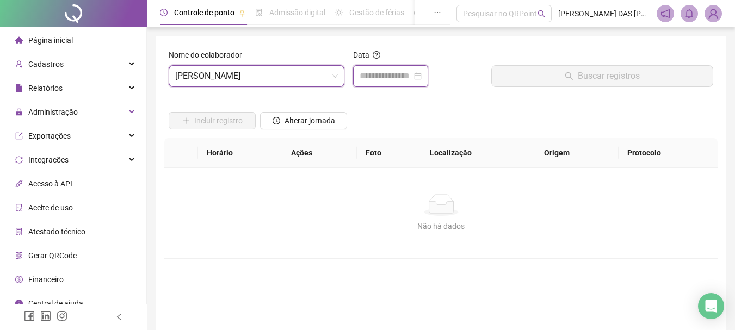
click at [381, 80] on input at bounding box center [385, 76] width 52 height 13
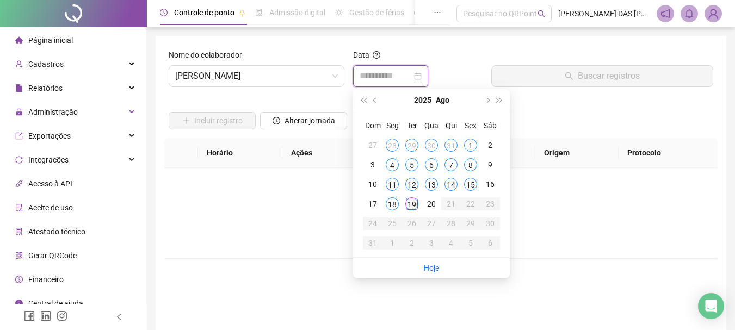
type input "**********"
click at [409, 206] on div "19" at bounding box center [411, 203] width 13 height 13
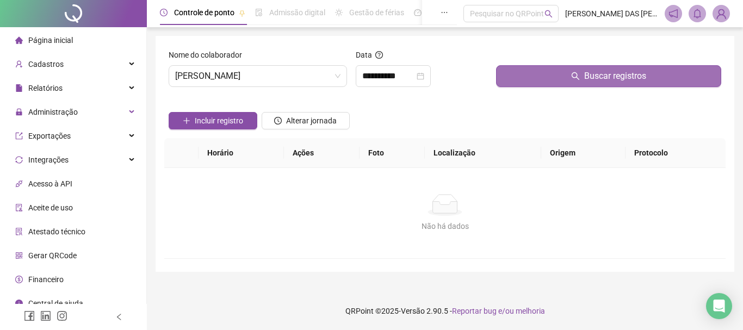
click at [604, 79] on span "Buscar registros" at bounding box center [615, 76] width 62 height 13
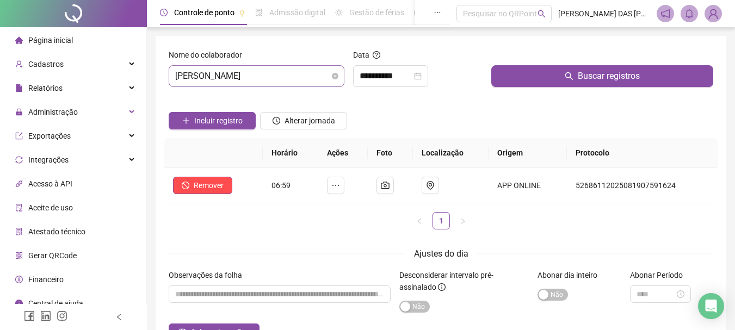
click at [314, 72] on span "[PERSON_NAME]" at bounding box center [256, 76] width 163 height 21
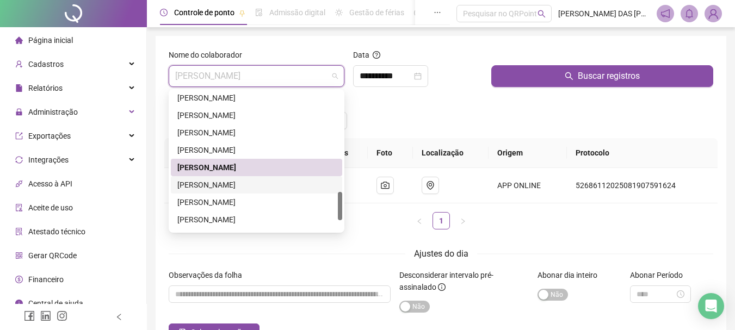
click at [226, 184] on div "[PERSON_NAME]" at bounding box center [256, 185] width 158 height 12
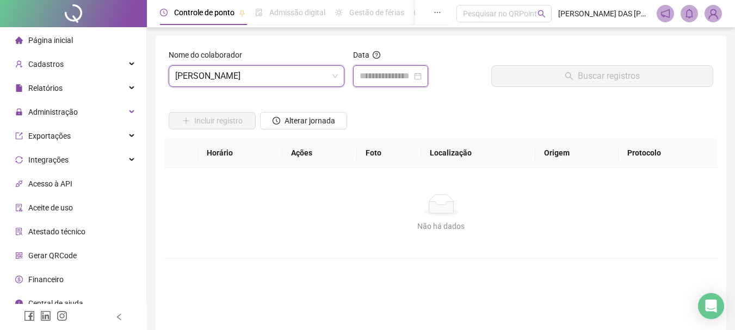
click at [380, 79] on input at bounding box center [385, 76] width 52 height 13
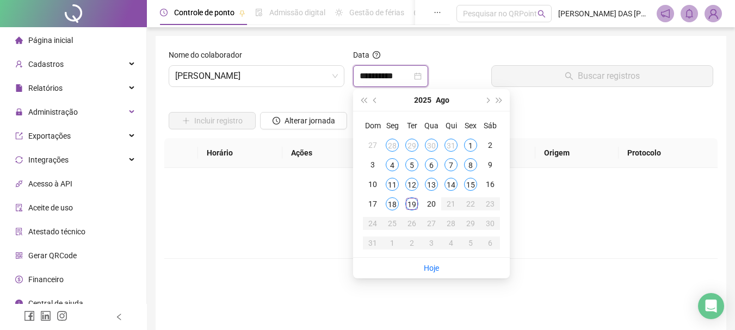
type input "**********"
click at [412, 204] on div "19" at bounding box center [411, 203] width 13 height 13
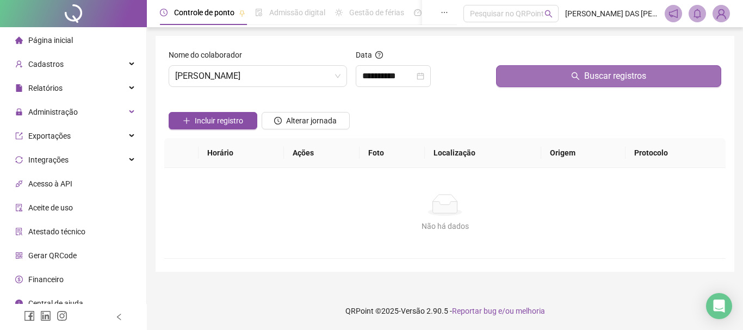
click at [571, 83] on button "Buscar registros" at bounding box center [608, 76] width 225 height 22
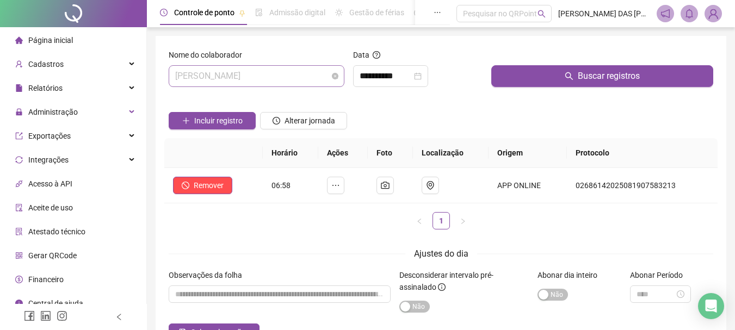
click at [326, 74] on span "[PERSON_NAME]" at bounding box center [256, 76] width 163 height 21
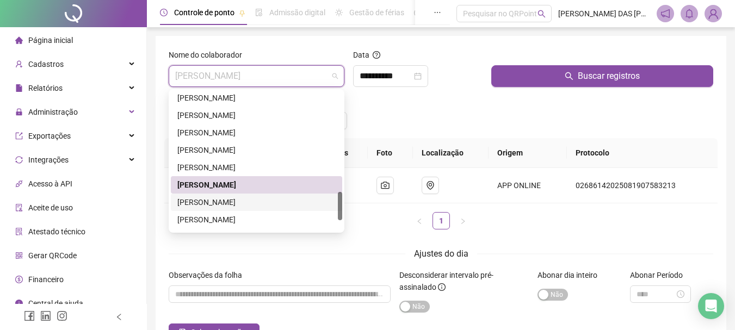
click at [228, 202] on div "[PERSON_NAME]" at bounding box center [256, 202] width 158 height 12
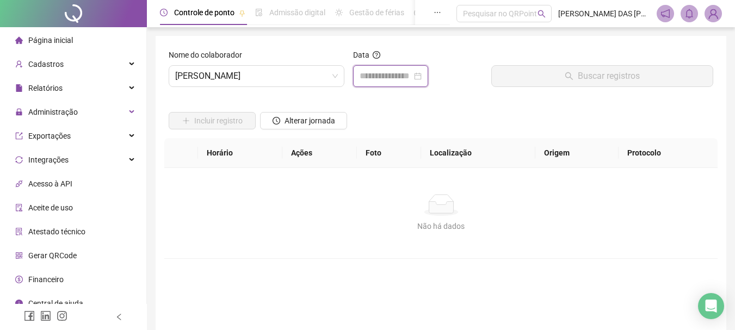
click at [371, 79] on input at bounding box center [385, 76] width 52 height 13
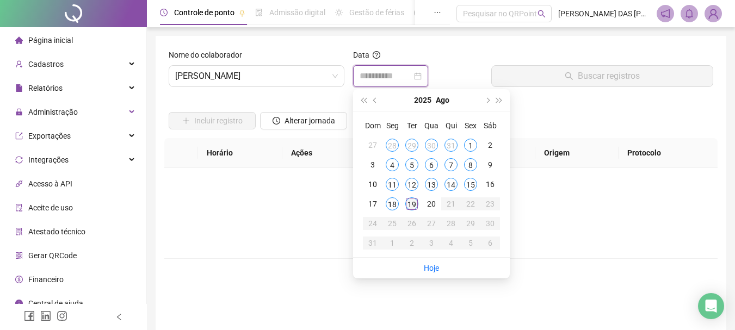
type input "**********"
click at [415, 203] on div "19" at bounding box center [411, 203] width 13 height 13
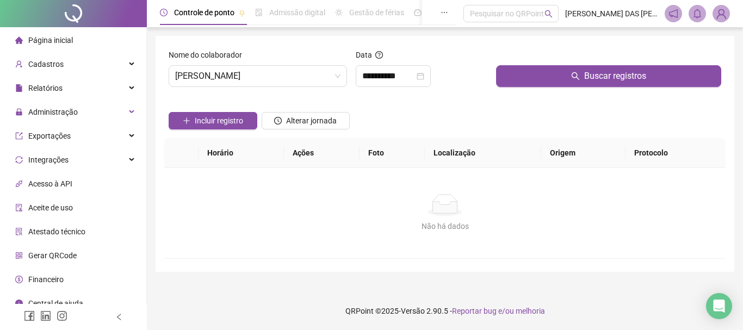
click at [576, 78] on icon "search" at bounding box center [575, 76] width 9 height 9
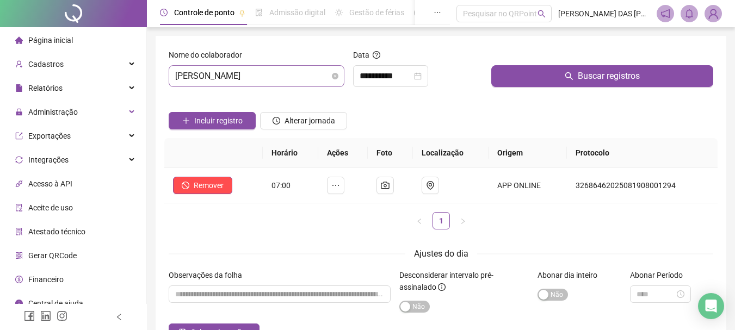
click at [323, 77] on span "[PERSON_NAME]" at bounding box center [256, 76] width 163 height 21
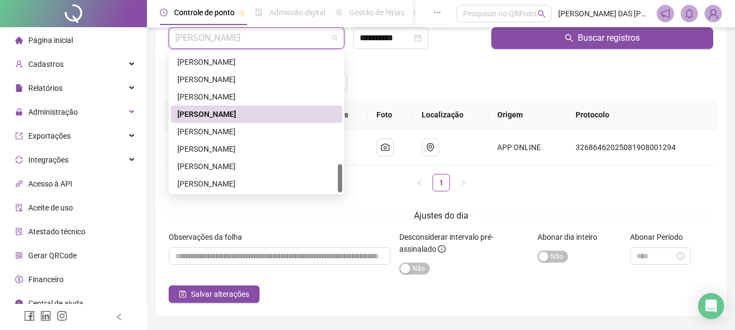
scroll to position [54, 0]
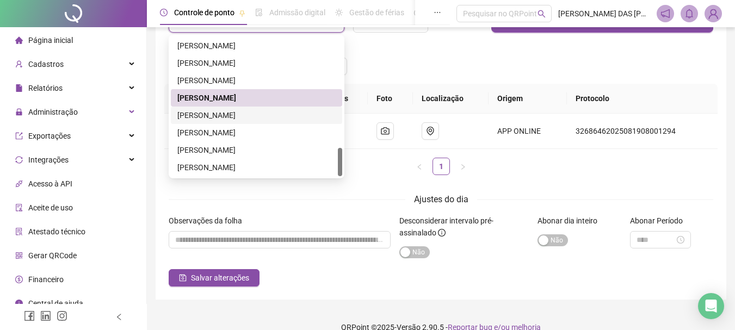
click at [216, 116] on div "[PERSON_NAME]" at bounding box center [256, 115] width 158 height 12
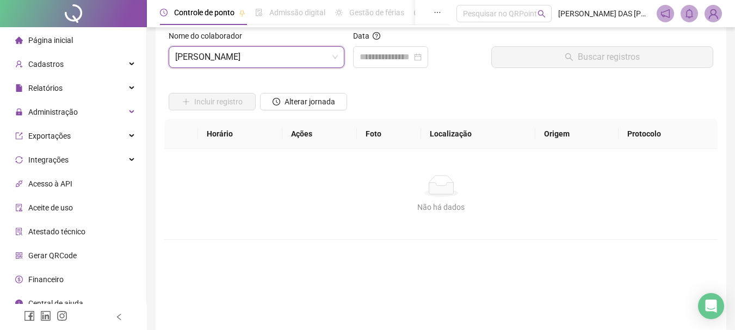
scroll to position [0, 0]
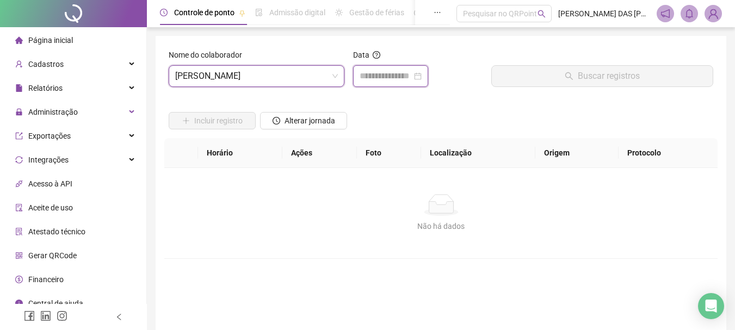
click at [370, 70] on input at bounding box center [385, 76] width 52 height 13
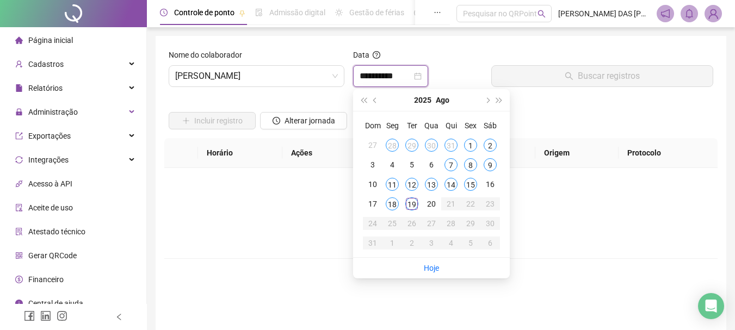
type input "**********"
click at [412, 205] on div "19" at bounding box center [411, 203] width 13 height 13
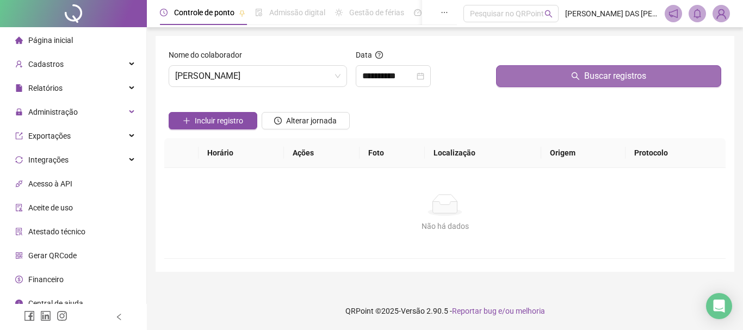
click at [547, 79] on button "Buscar registros" at bounding box center [608, 76] width 225 height 22
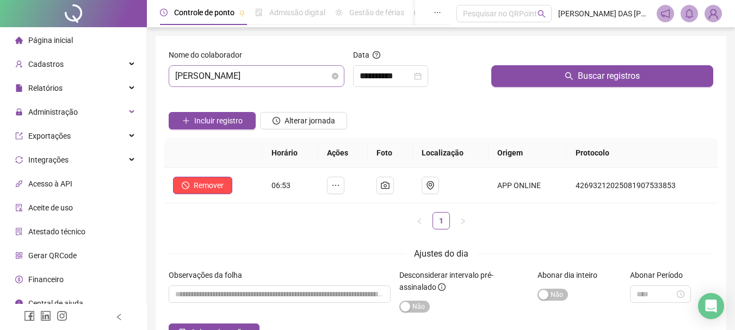
click at [306, 76] on span "[PERSON_NAME]" at bounding box center [256, 76] width 163 height 21
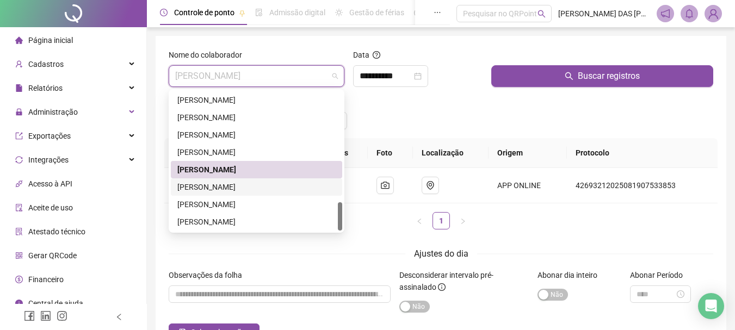
click at [219, 188] on div "[PERSON_NAME]" at bounding box center [256, 187] width 158 height 12
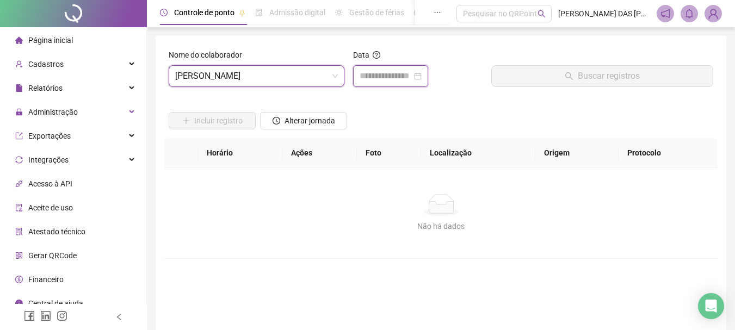
click at [412, 76] on input at bounding box center [385, 76] width 52 height 13
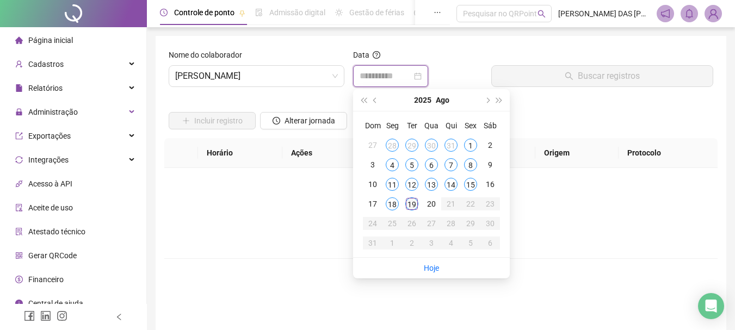
type input "**********"
drag, startPoint x: 412, startPoint y: 205, endPoint x: 494, endPoint y: 115, distance: 121.6
click at [414, 204] on div "19" at bounding box center [411, 203] width 13 height 13
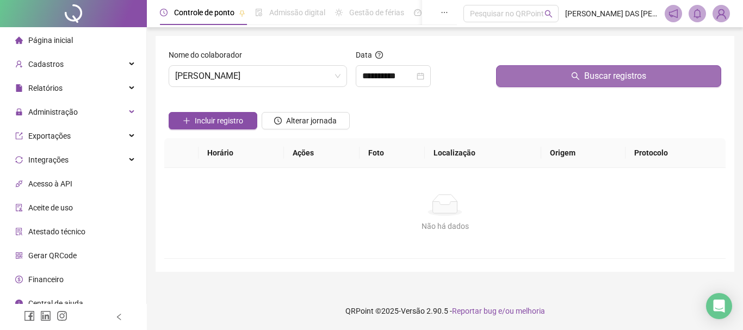
click at [562, 78] on button "Buscar registros" at bounding box center [608, 76] width 225 height 22
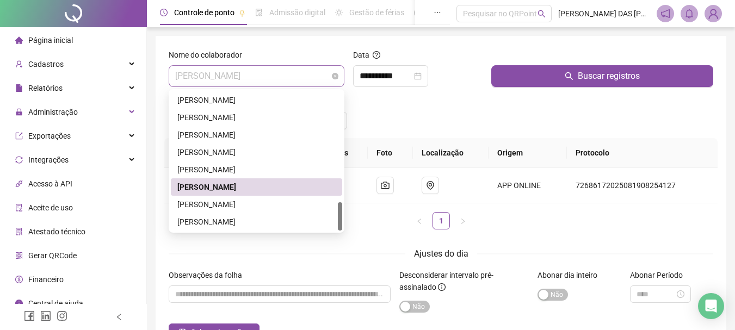
click at [306, 77] on span "[PERSON_NAME]" at bounding box center [256, 76] width 163 height 21
click at [219, 206] on div "[PERSON_NAME]" at bounding box center [256, 204] width 158 height 12
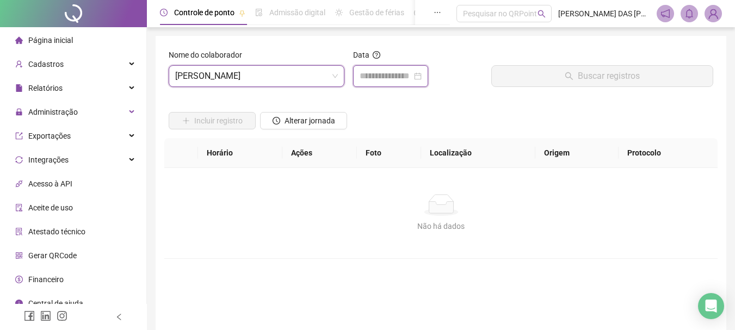
click at [376, 73] on input at bounding box center [385, 76] width 52 height 13
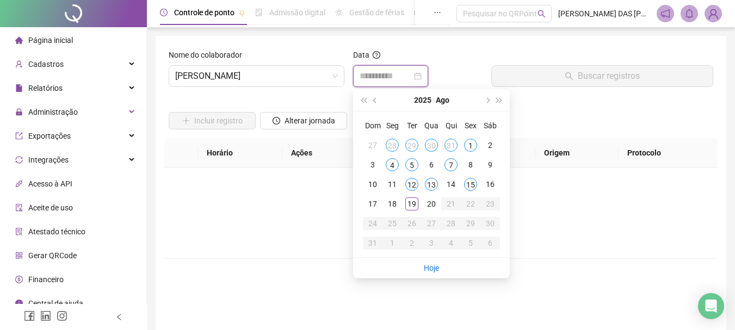
type input "**********"
click at [296, 78] on span "[PERSON_NAME]" at bounding box center [256, 76] width 163 height 21
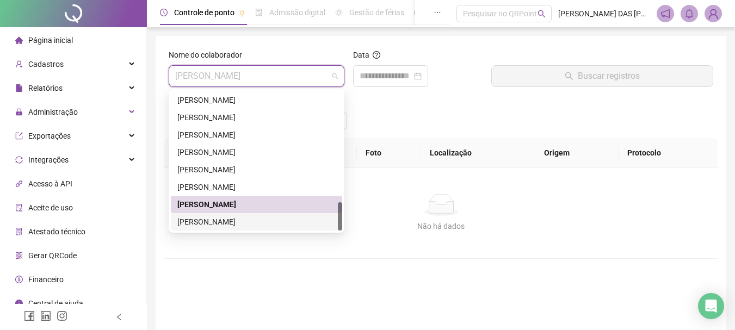
click at [226, 225] on div "[PERSON_NAME]" at bounding box center [256, 222] width 158 height 12
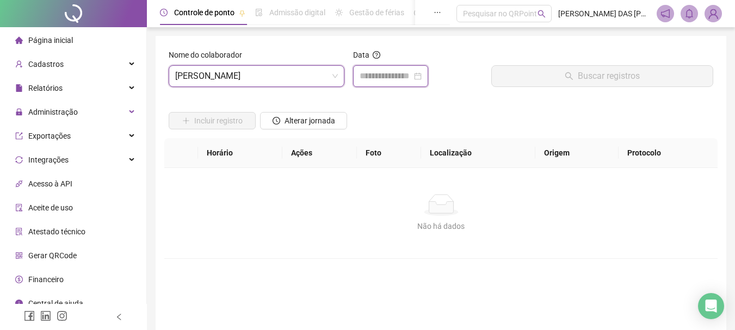
click at [390, 73] on input at bounding box center [385, 76] width 52 height 13
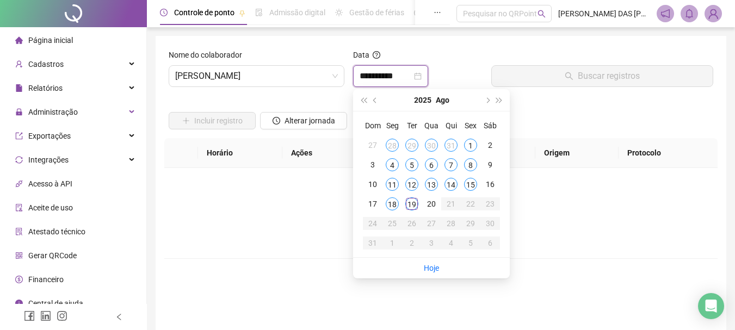
type input "**********"
click at [414, 205] on div "19" at bounding box center [411, 203] width 13 height 13
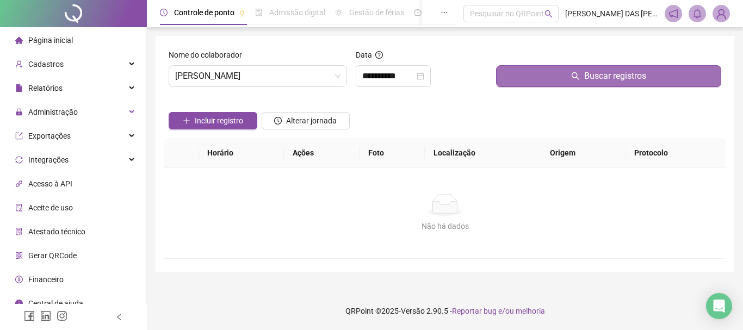
click at [542, 80] on button "Buscar registros" at bounding box center [608, 76] width 225 height 22
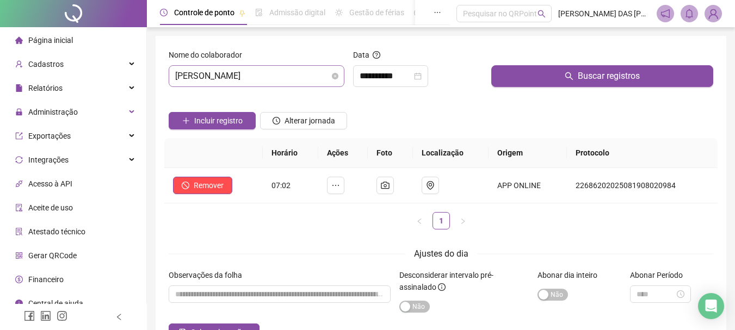
click at [314, 81] on span "[PERSON_NAME]" at bounding box center [256, 76] width 163 height 21
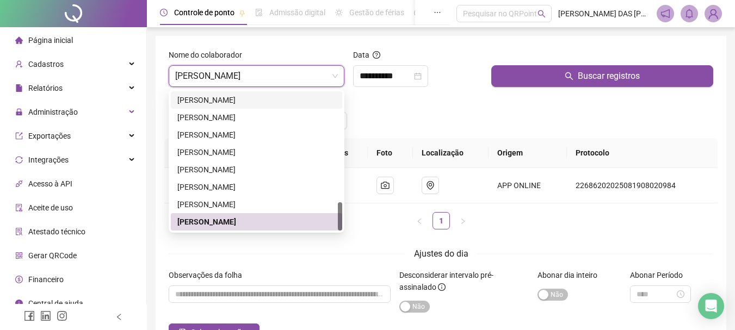
click at [69, 42] on span "Página inicial" at bounding box center [50, 40] width 45 height 9
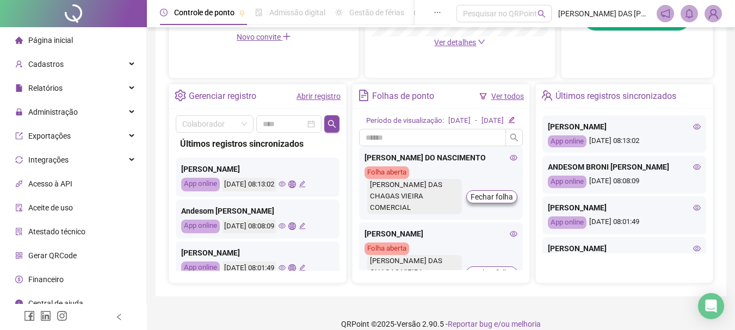
scroll to position [381, 0]
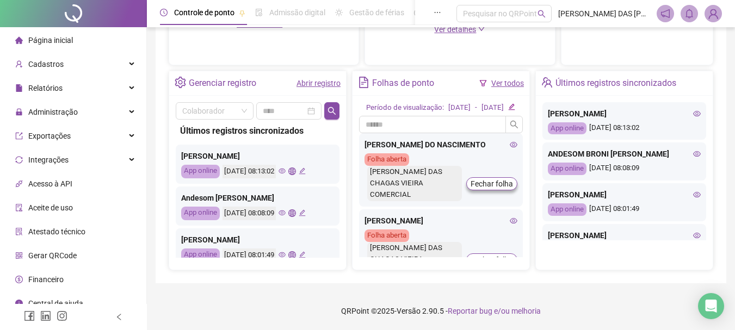
click at [312, 82] on link "Abrir registro" at bounding box center [318, 83] width 44 height 9
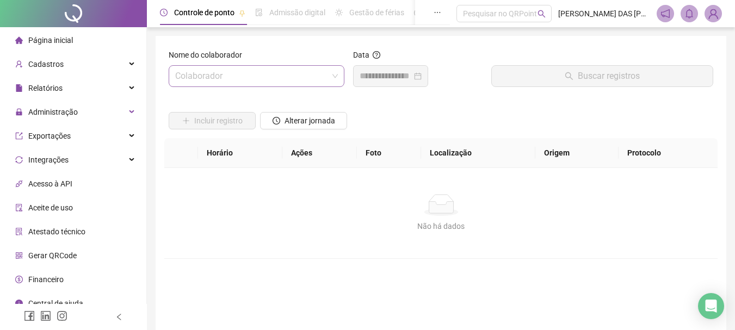
click at [284, 74] on input "search" at bounding box center [251, 76] width 153 height 21
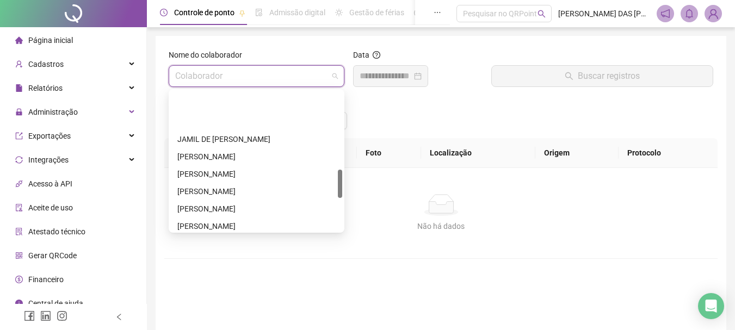
scroll to position [381, 0]
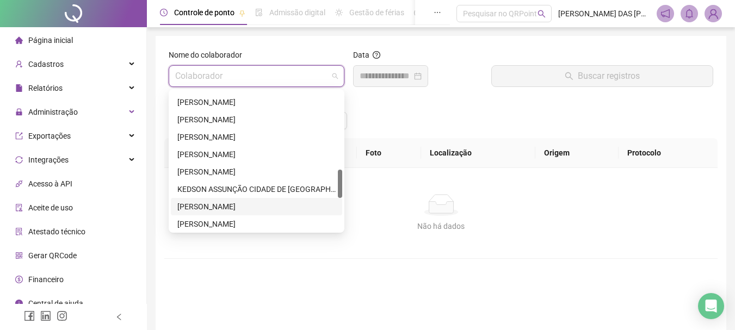
click at [213, 207] on div "[PERSON_NAME]" at bounding box center [256, 207] width 158 height 12
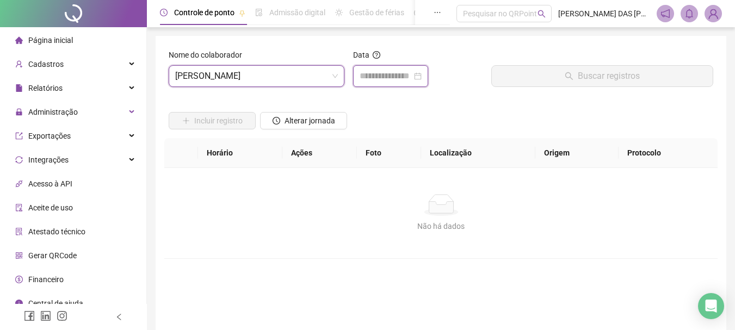
click at [387, 82] on input at bounding box center [385, 76] width 52 height 13
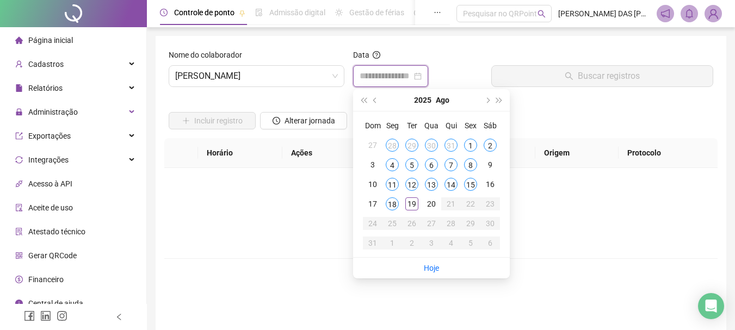
type input "**********"
click at [54, 38] on span "Página inicial" at bounding box center [50, 40] width 45 height 9
